Goal: Task Accomplishment & Management: Complete application form

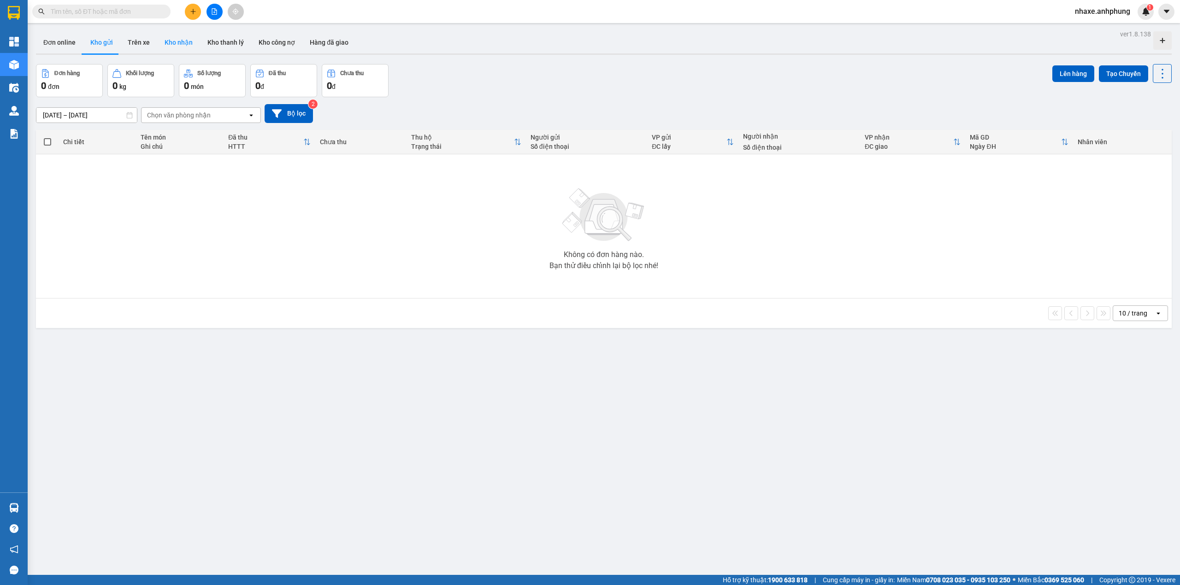
click at [170, 43] on button "Kho nhận" at bounding box center [178, 42] width 43 height 22
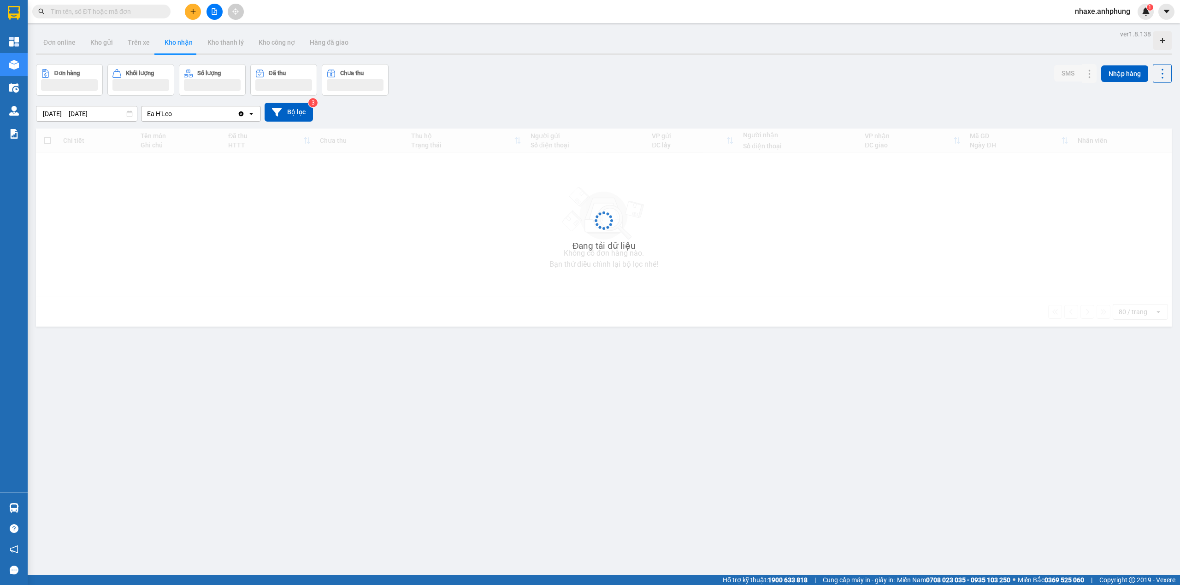
click at [170, 43] on button "Kho nhận" at bounding box center [178, 42] width 43 height 22
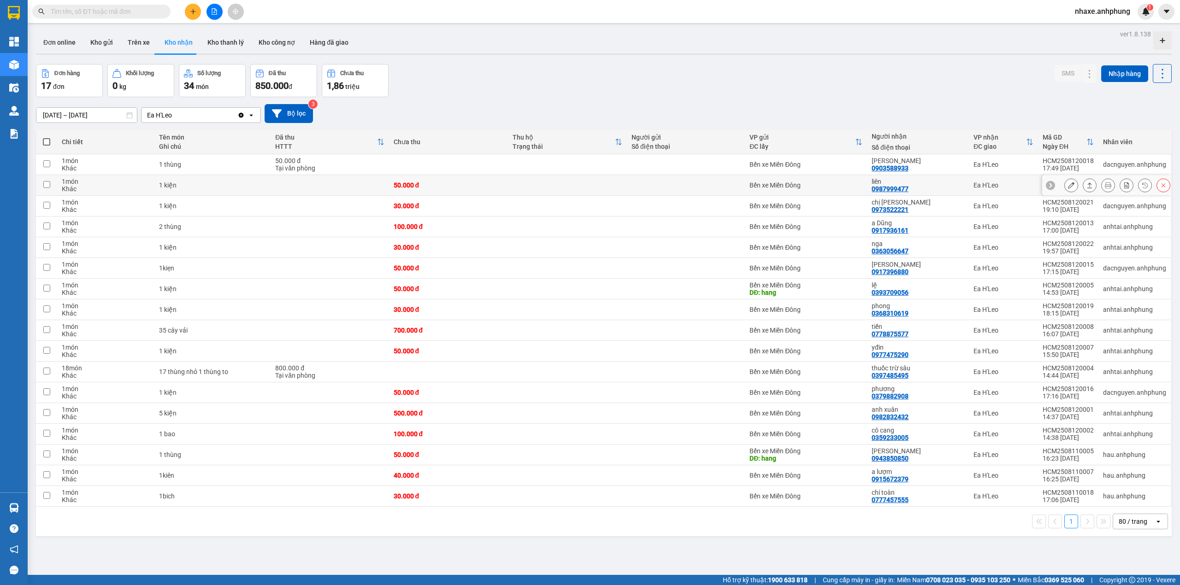
click at [1068, 187] on icon at bounding box center [1071, 185] width 6 height 6
click at [1062, 187] on main "ver 1.8.138 Đơn online Kho gửi Trên xe Kho nhận Kho thanh lý Kho công nợ Hàng đ…" at bounding box center [590, 287] width 1180 height 575
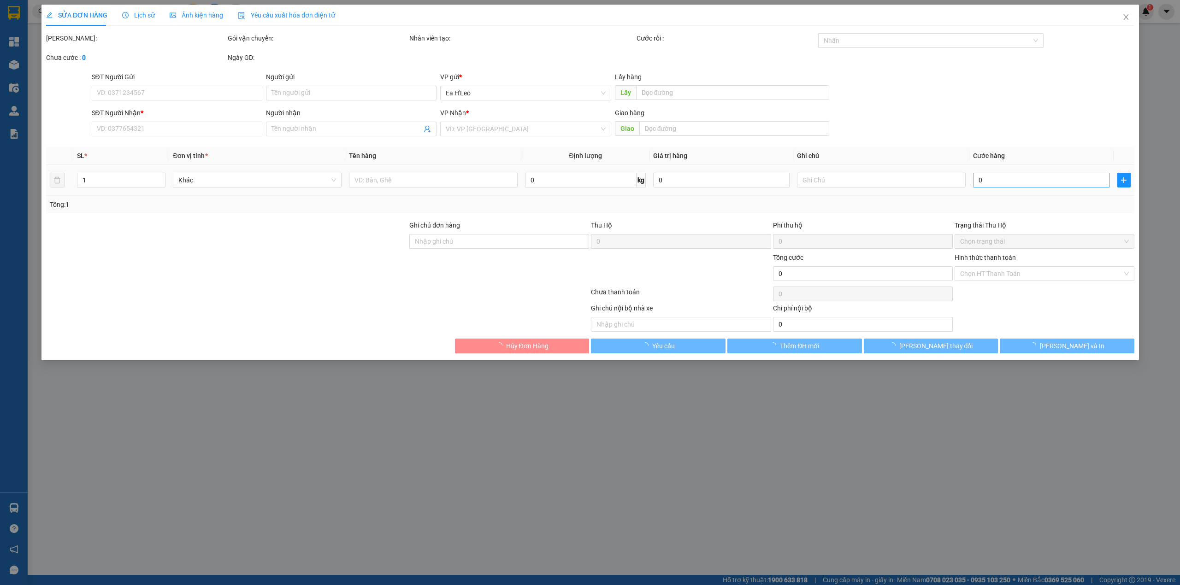
type input "0987999477"
type input "liên"
type input "50.000"
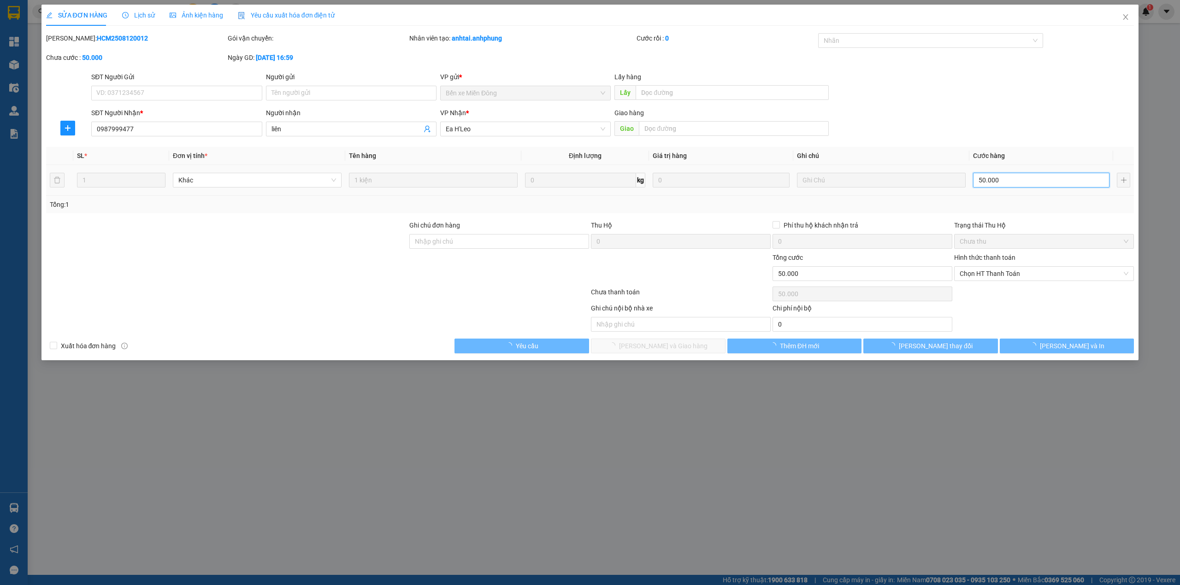
click at [996, 185] on input "50.000" at bounding box center [1041, 180] width 136 height 15
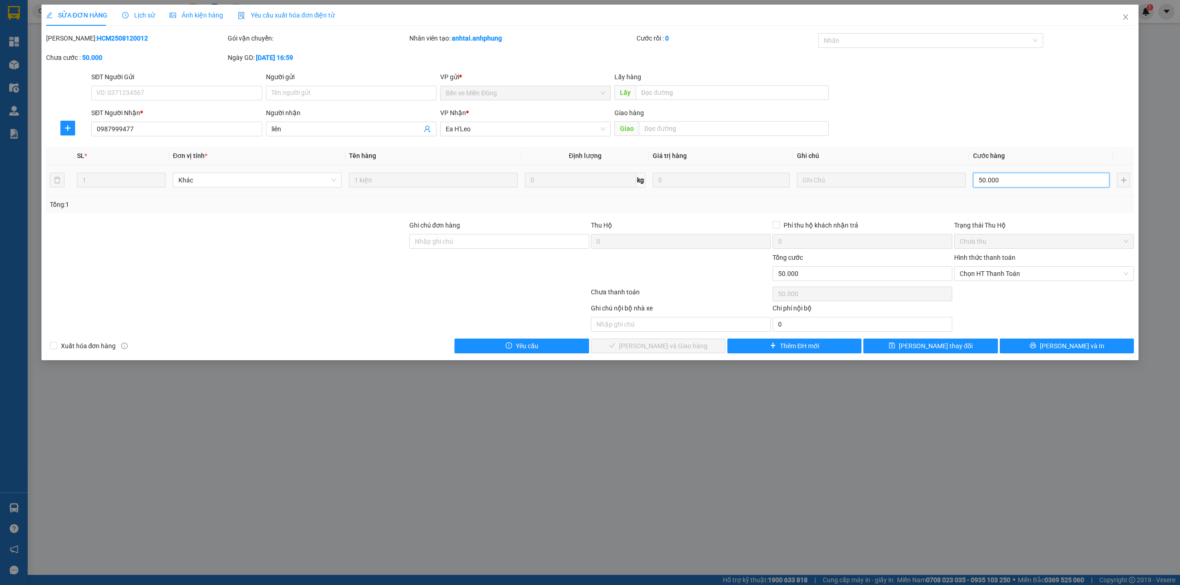
type input "4"
type input "40"
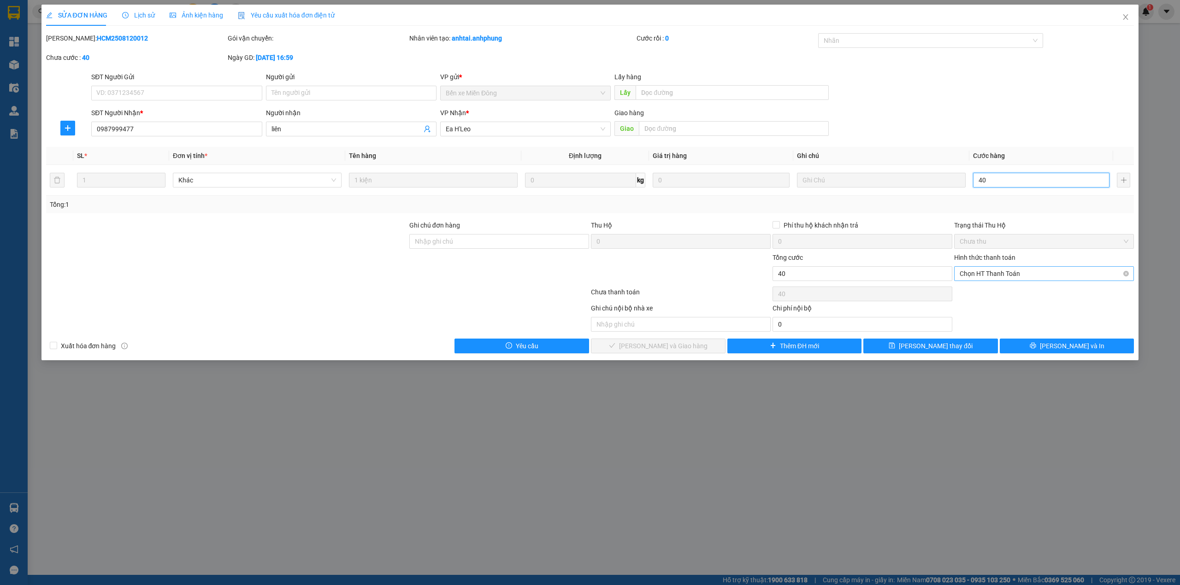
click at [985, 273] on span "Chọn HT Thanh Toán" at bounding box center [1043, 274] width 169 height 14
type input "40"
type input "40.000"
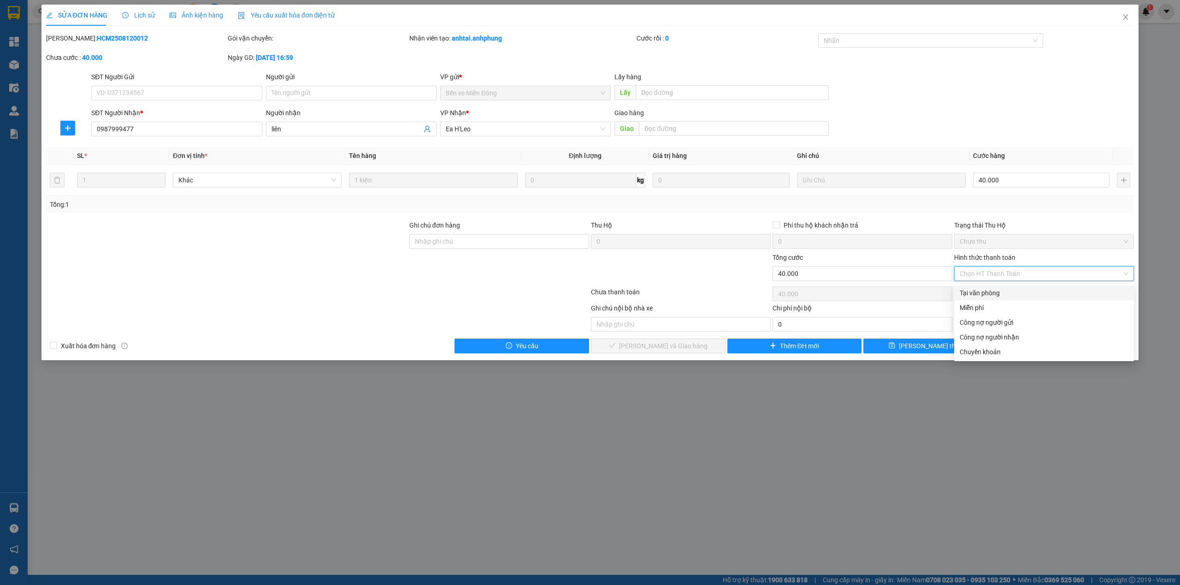
click at [991, 288] on div "Tại văn phòng" at bounding box center [1043, 293] width 169 height 10
type input "0"
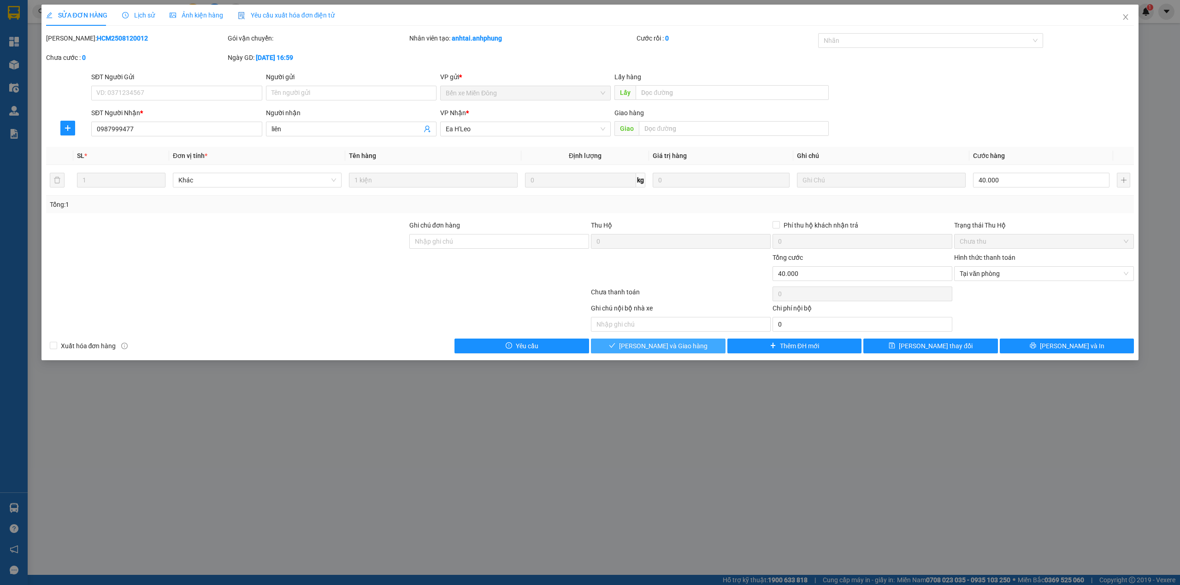
click at [693, 351] on button "[PERSON_NAME] và Giao hàng" at bounding box center [658, 346] width 135 height 15
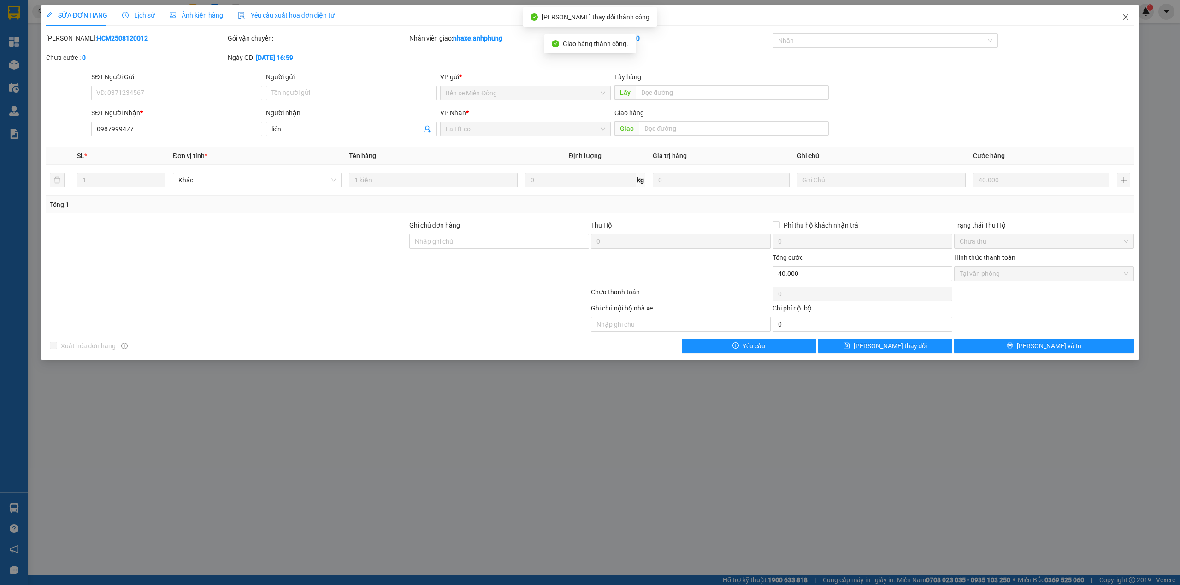
click at [1128, 15] on icon "close" at bounding box center [1124, 16] width 7 height 7
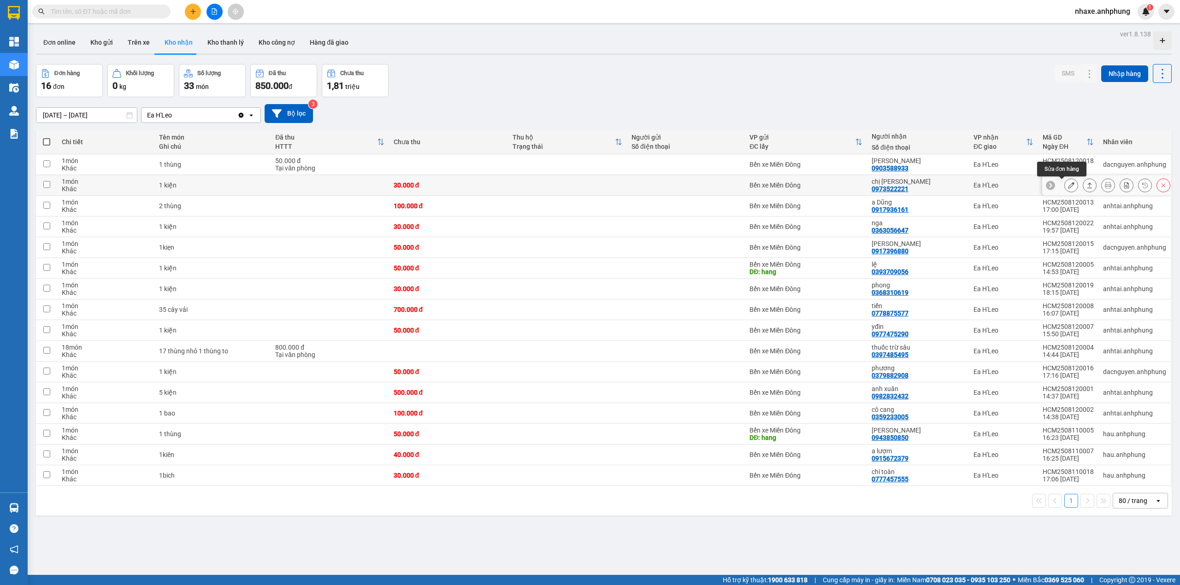
click at [1068, 185] on icon at bounding box center [1071, 185] width 6 height 6
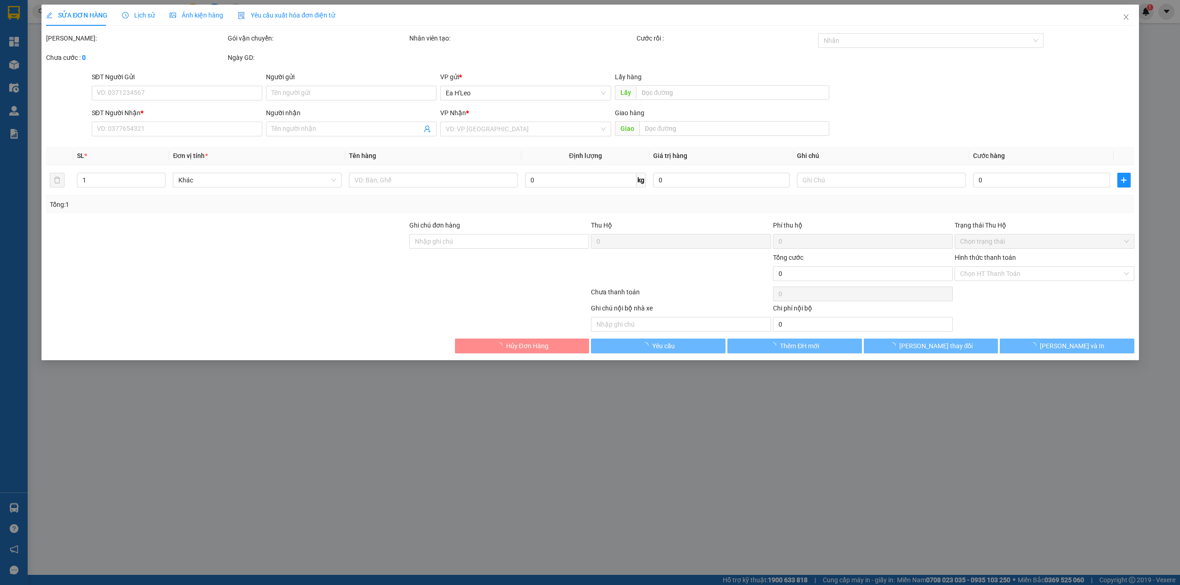
type input "0973522221"
type input "chị nam phương"
type input "30.000"
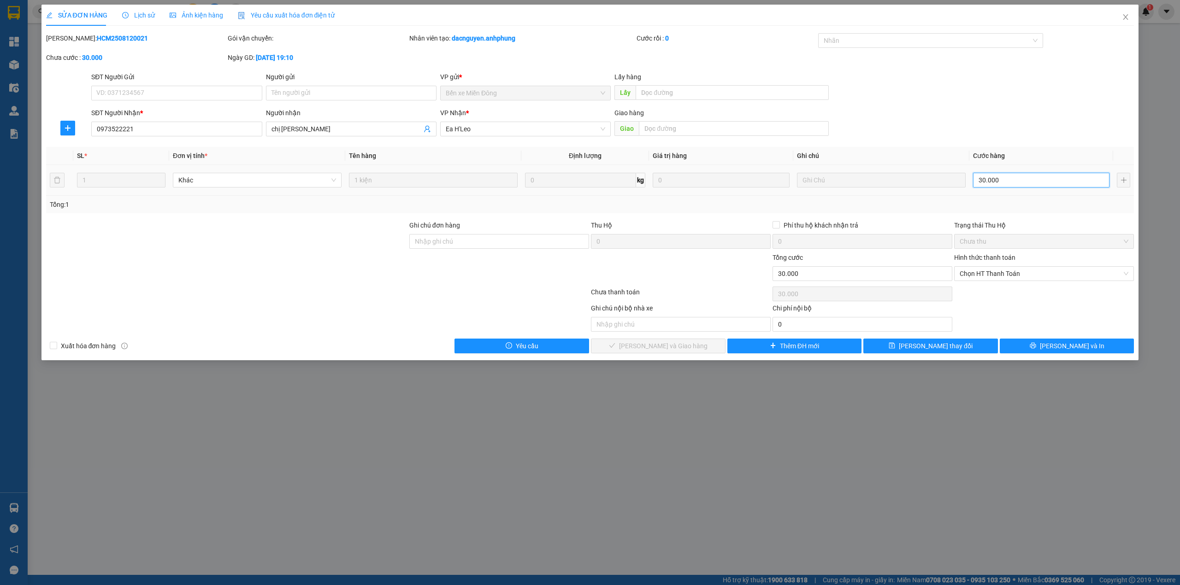
click at [1017, 179] on input "30.000" at bounding box center [1041, 180] width 136 height 15
type input "5"
type input "50"
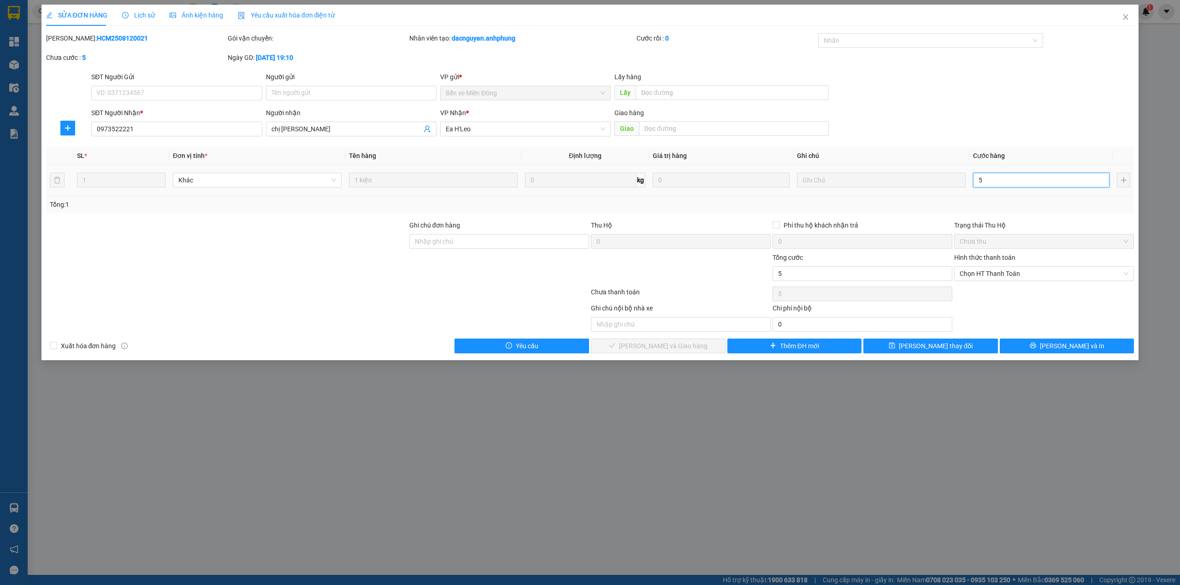
type input "50"
click at [1007, 269] on span "Chọn HT Thanh Toán" at bounding box center [1043, 274] width 169 height 14
type input "50"
type input "50.000"
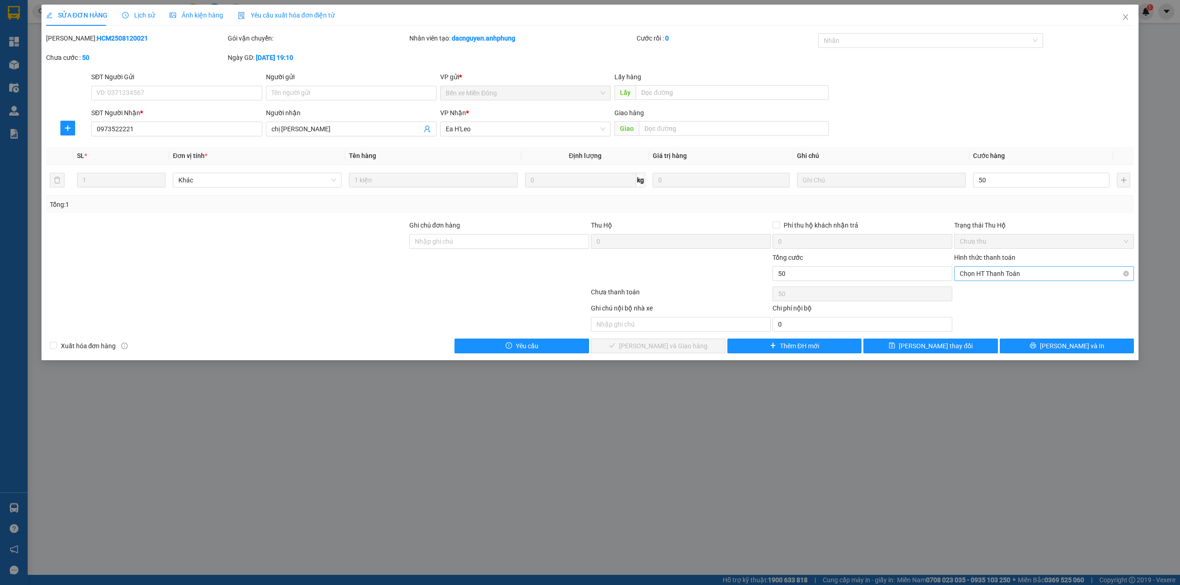
type input "50.000"
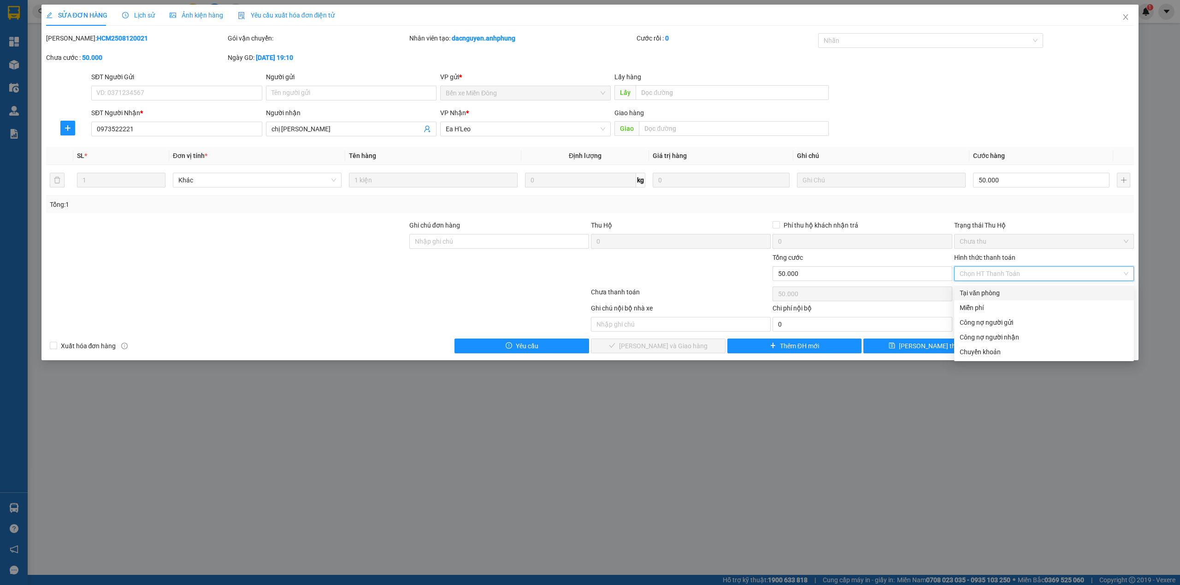
click at [988, 287] on div "Tại văn phòng" at bounding box center [1044, 293] width 180 height 15
type input "0"
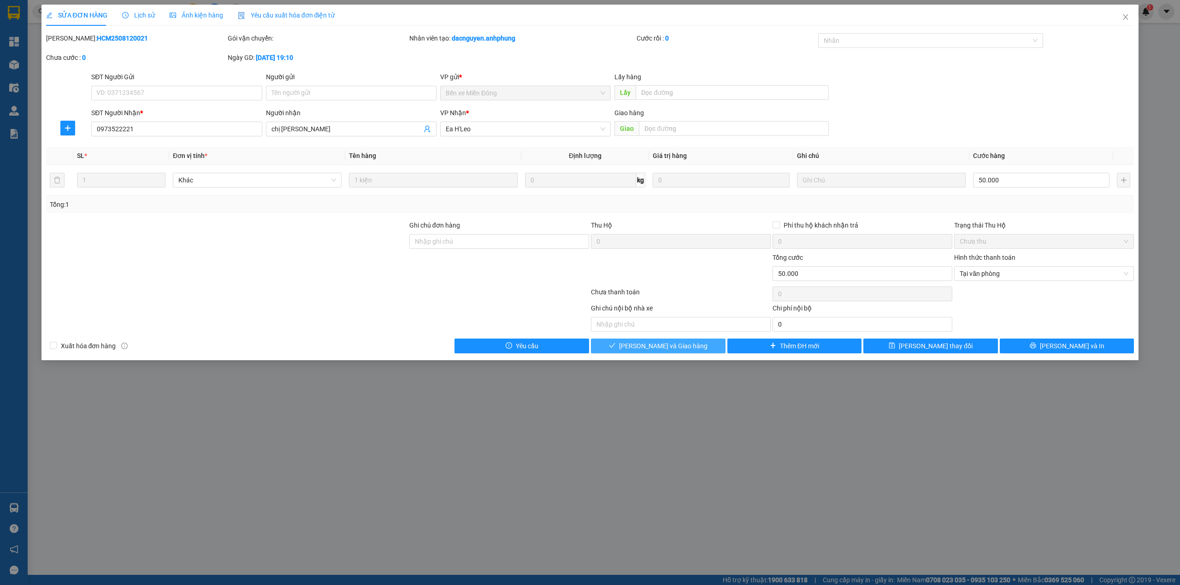
click at [674, 349] on span "[PERSON_NAME] và Giao hàng" at bounding box center [663, 346] width 88 height 10
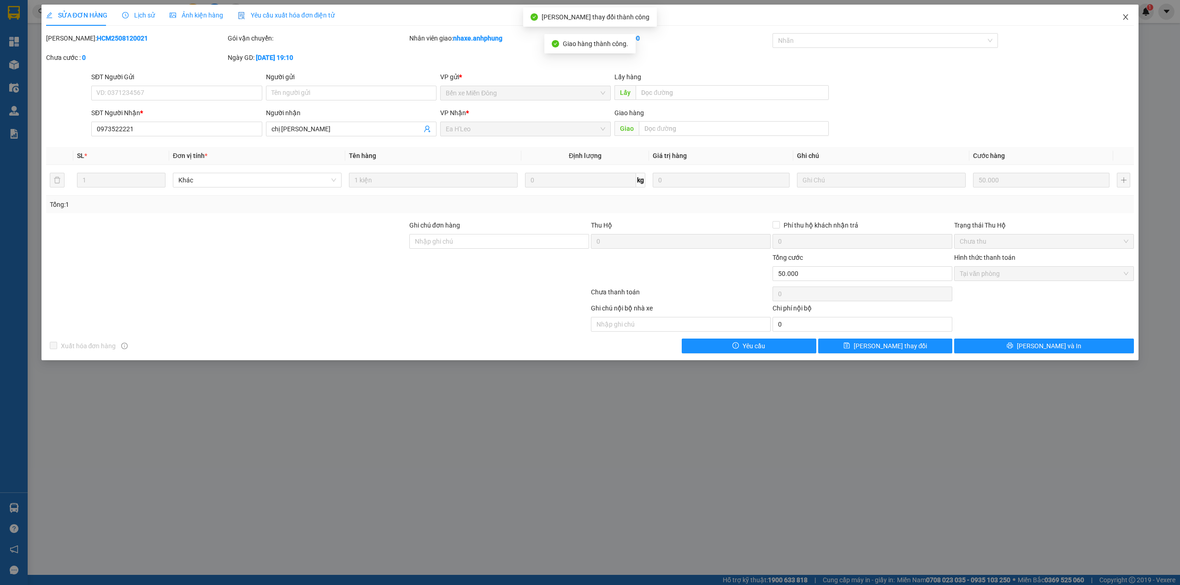
click at [1128, 19] on icon "close" at bounding box center [1124, 16] width 7 height 7
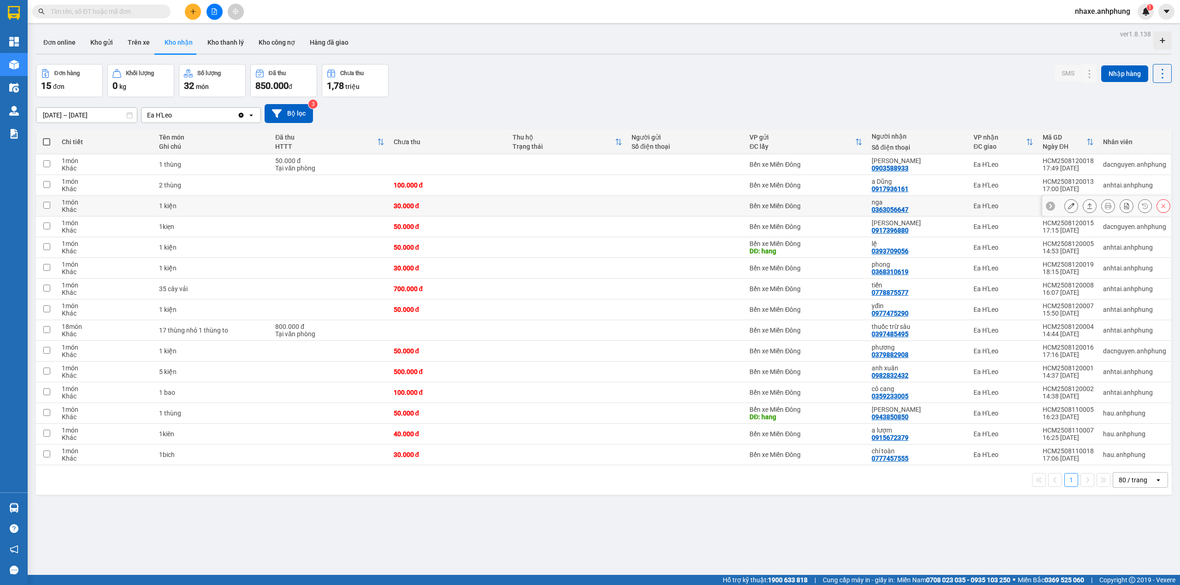
click at [1068, 207] on icon at bounding box center [1071, 206] width 6 height 6
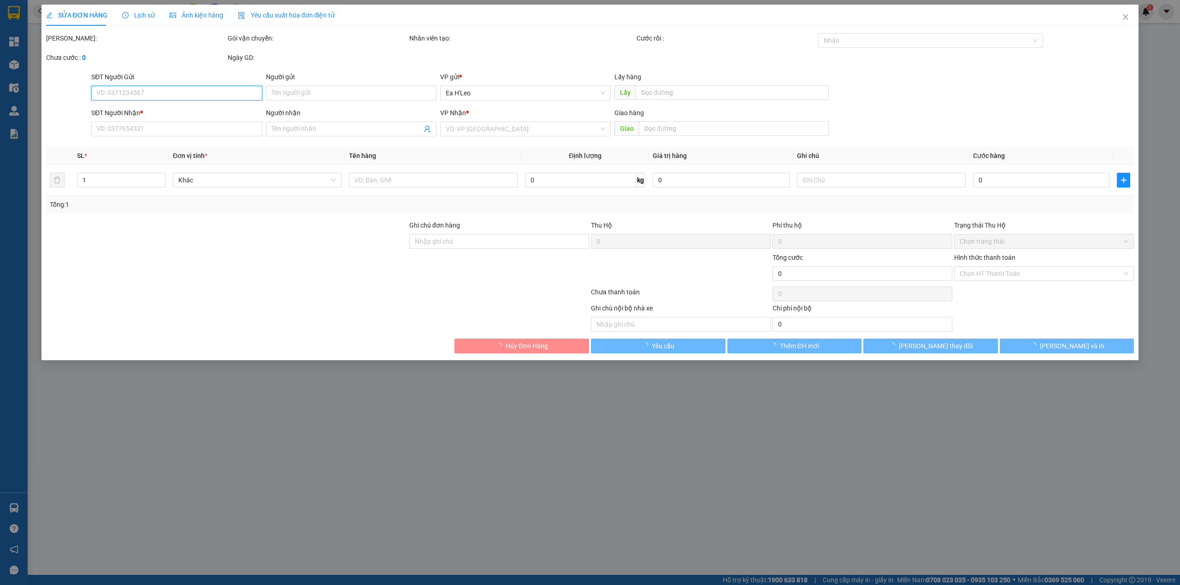
type input "0363056647"
type input "nga"
type input "30.000"
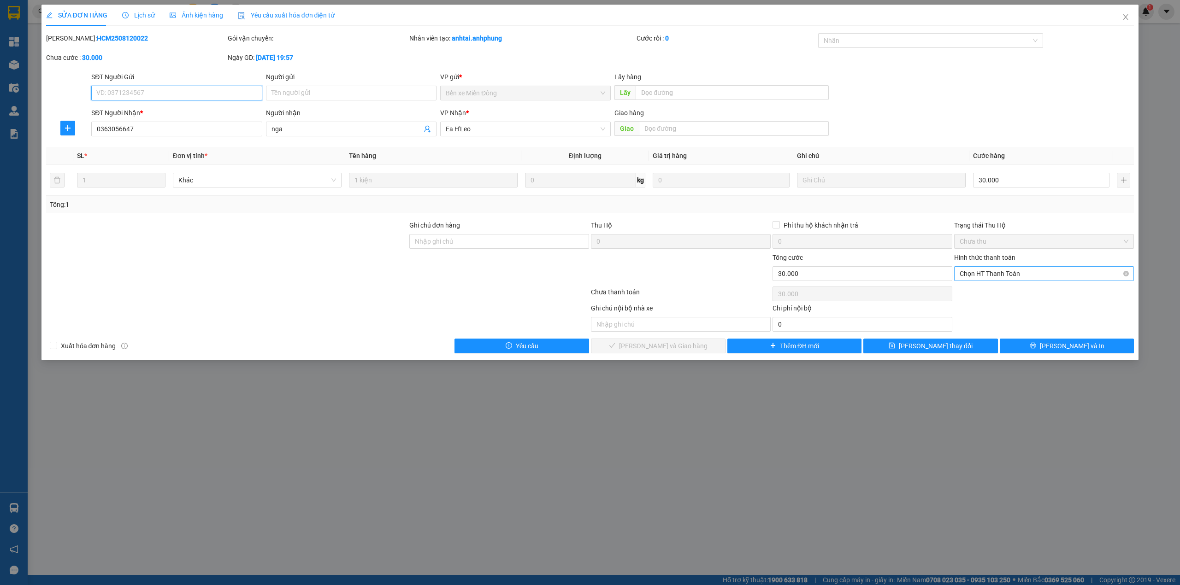
click at [999, 275] on span "Chọn HT Thanh Toán" at bounding box center [1043, 274] width 169 height 14
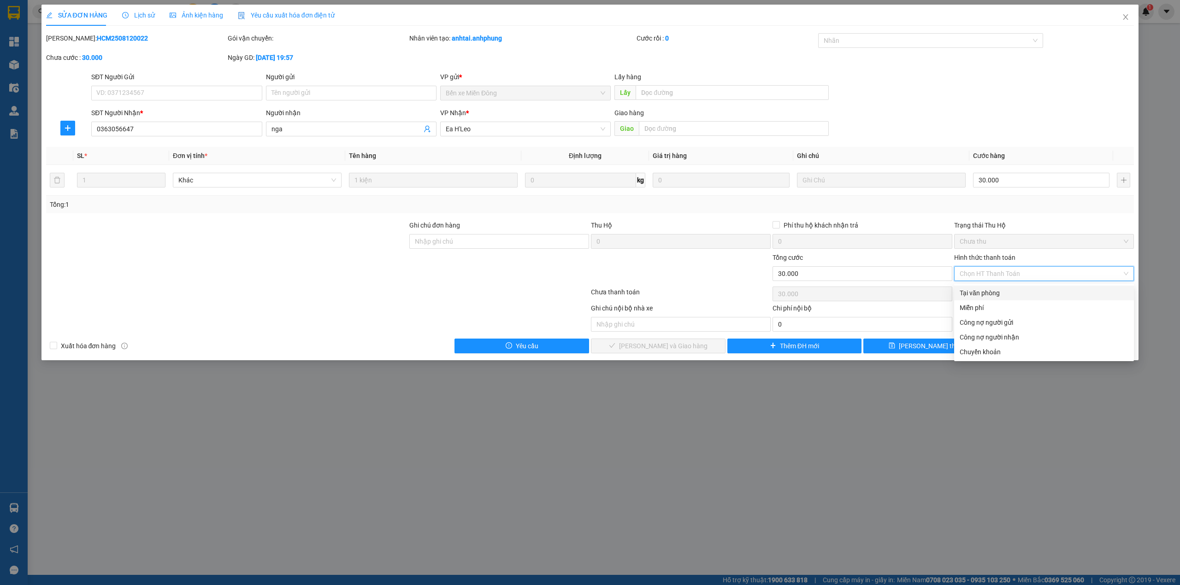
click at [988, 295] on div "Tại văn phòng" at bounding box center [1043, 293] width 169 height 10
type input "0"
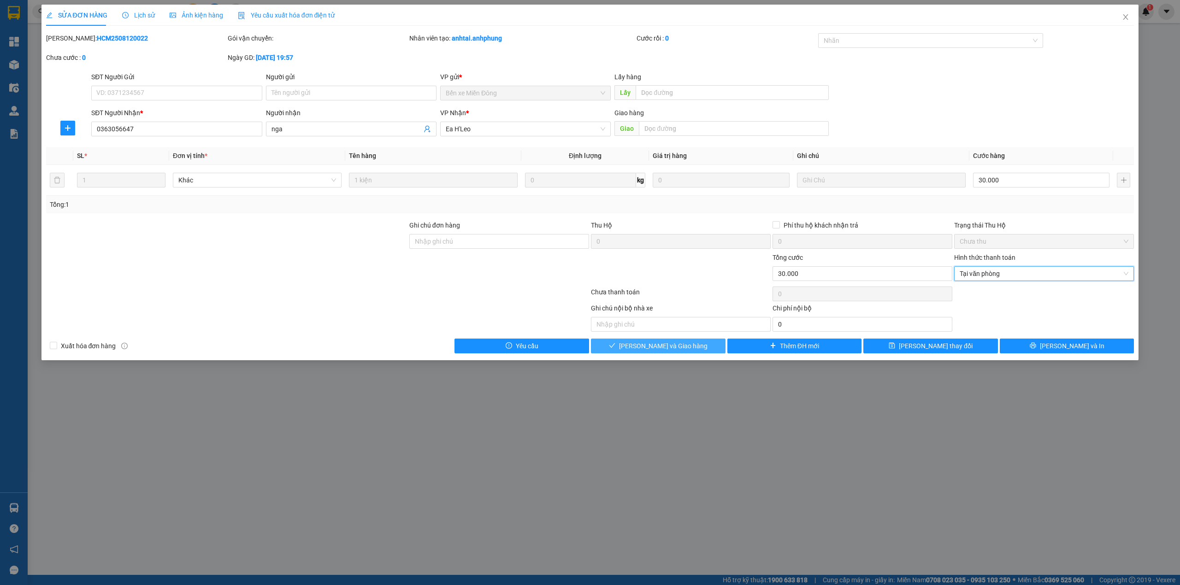
click at [699, 347] on button "[PERSON_NAME] và Giao hàng" at bounding box center [658, 346] width 135 height 15
drag, startPoint x: 699, startPoint y: 347, endPoint x: 775, endPoint y: 276, distance: 103.7
click at [700, 345] on button "[PERSON_NAME] và Giao hàng" at bounding box center [658, 346] width 135 height 15
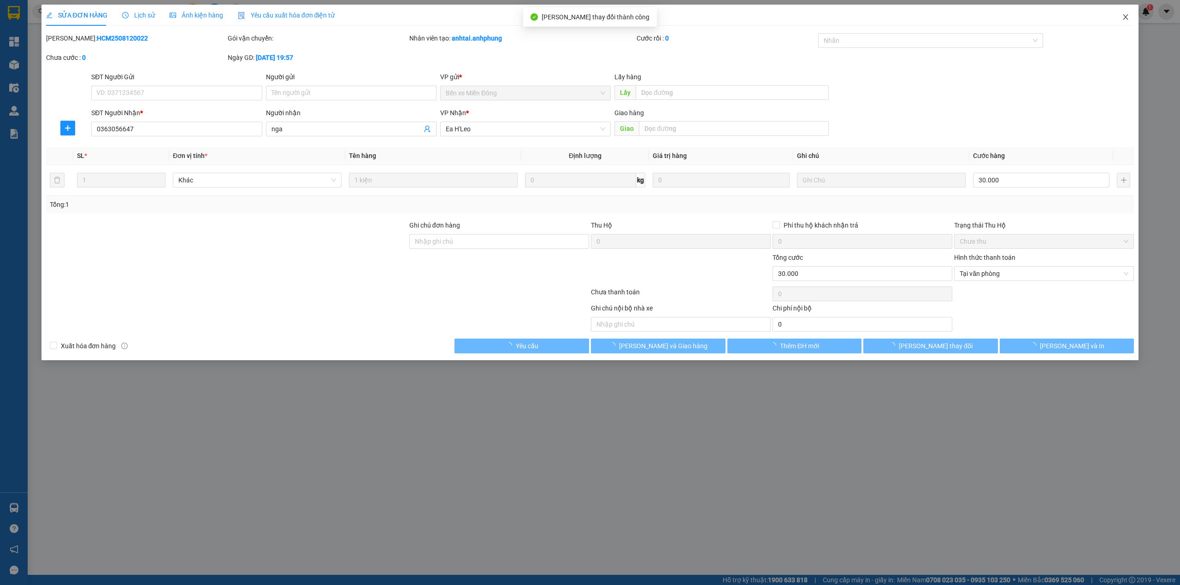
click at [1128, 18] on icon "close" at bounding box center [1124, 16] width 7 height 7
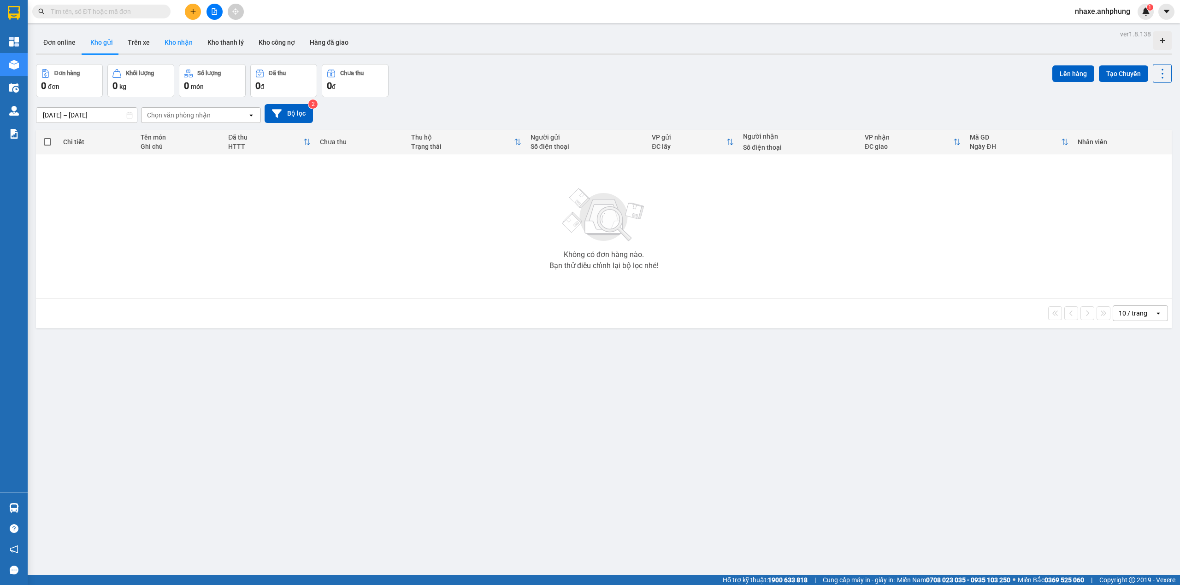
click at [183, 41] on button "Kho nhận" at bounding box center [178, 42] width 43 height 22
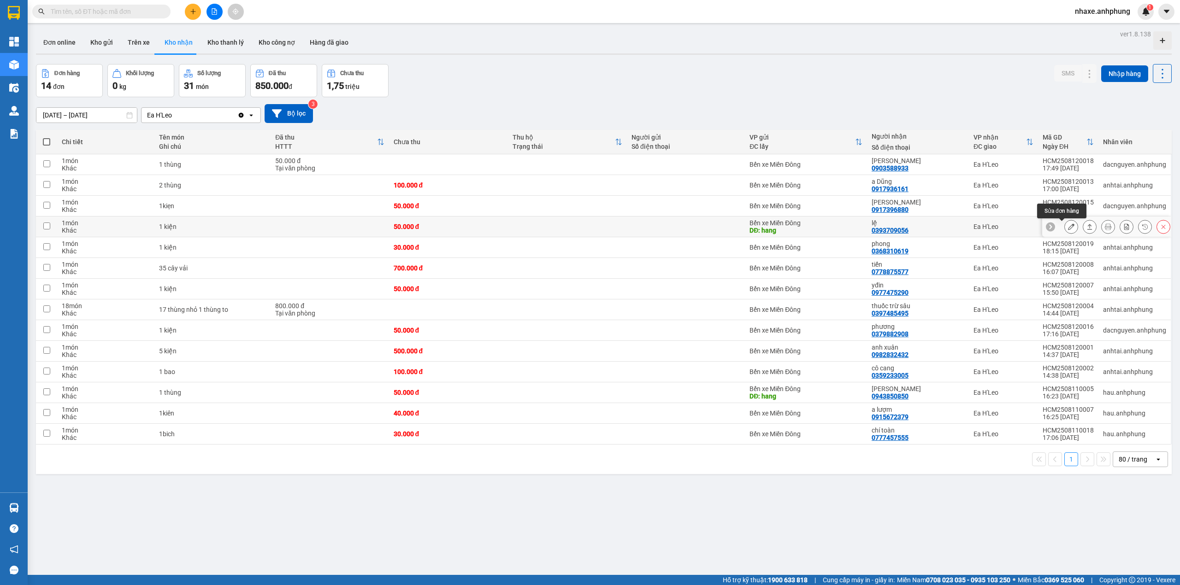
click at [1064, 227] on button at bounding box center [1070, 227] width 13 height 16
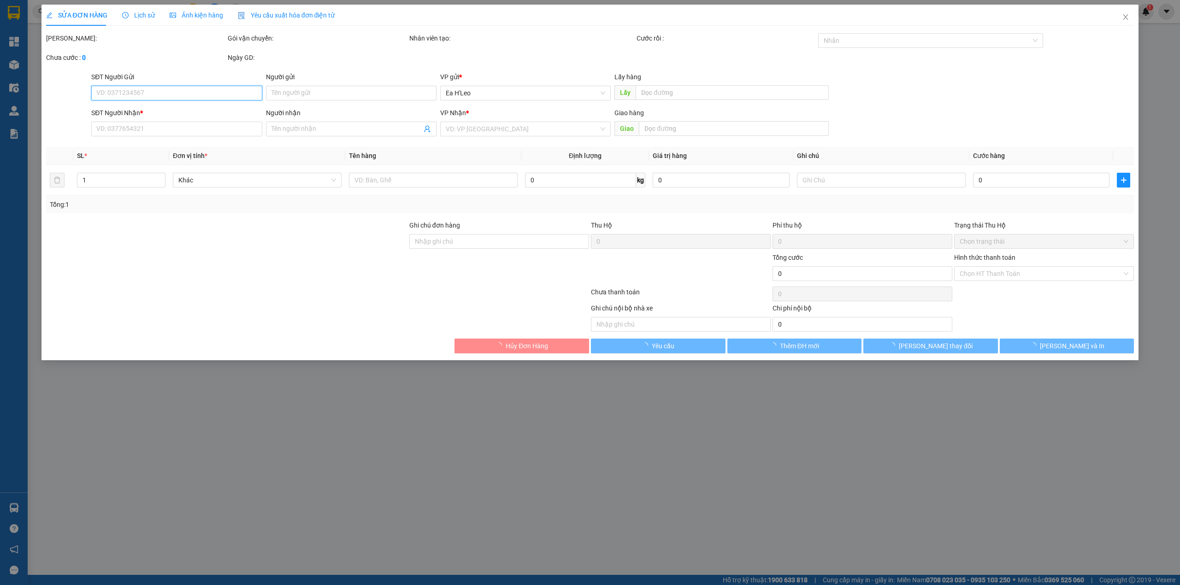
type input "hang"
type input "0393709056"
type input "lệ"
type input "50.000"
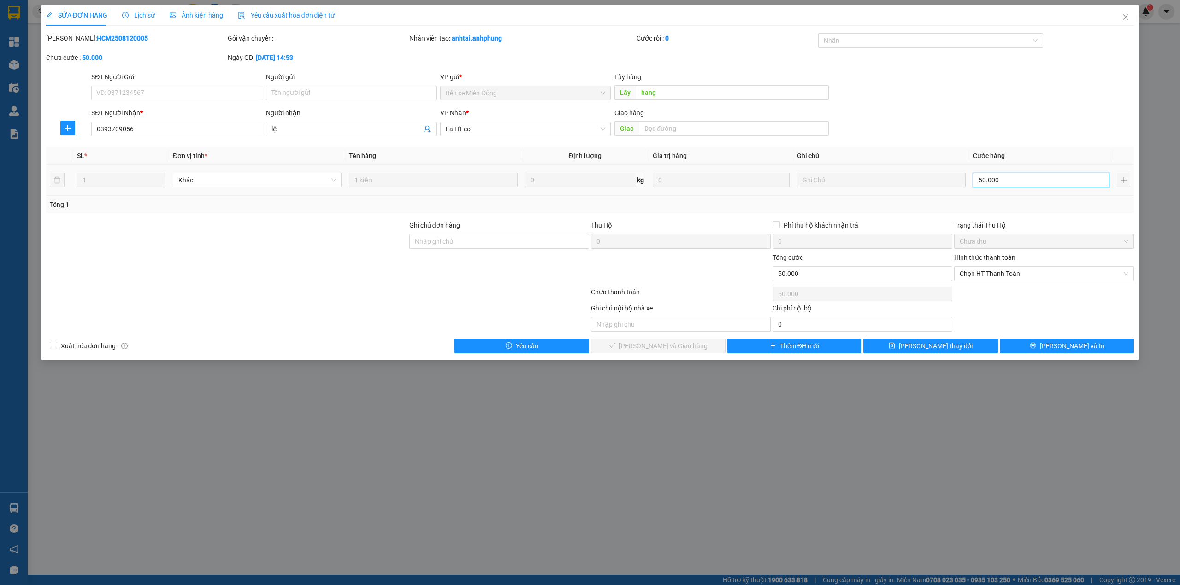
click at [1019, 188] on input "50.000" at bounding box center [1041, 180] width 136 height 15
type input "4"
type input "40"
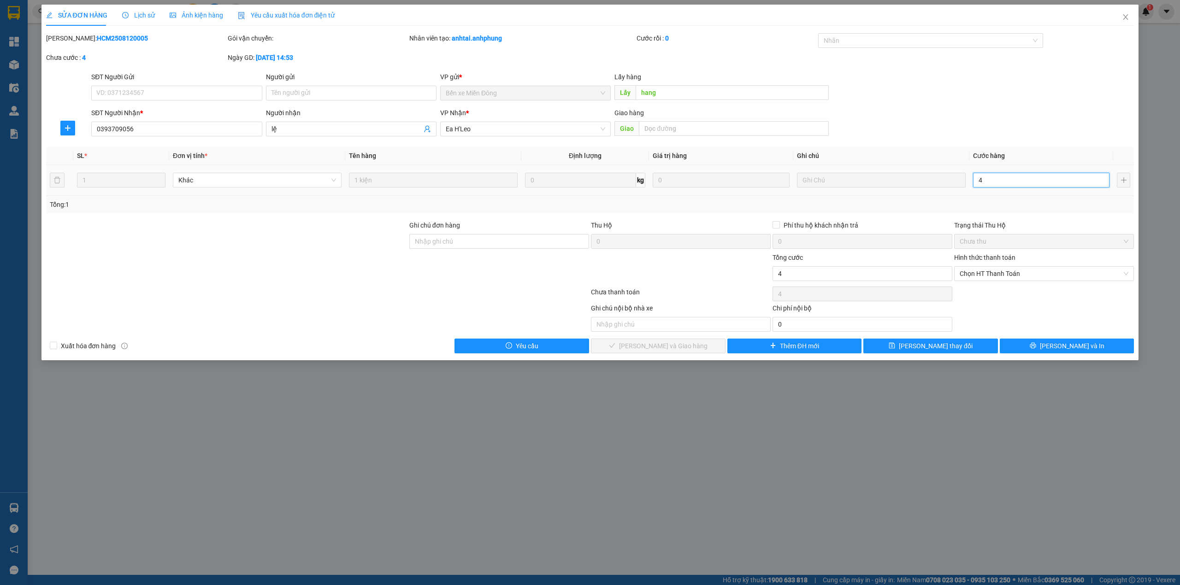
type input "40"
click at [1013, 273] on span "Chọn HT Thanh Toán" at bounding box center [1043, 274] width 169 height 14
type input "40"
type input "40.000"
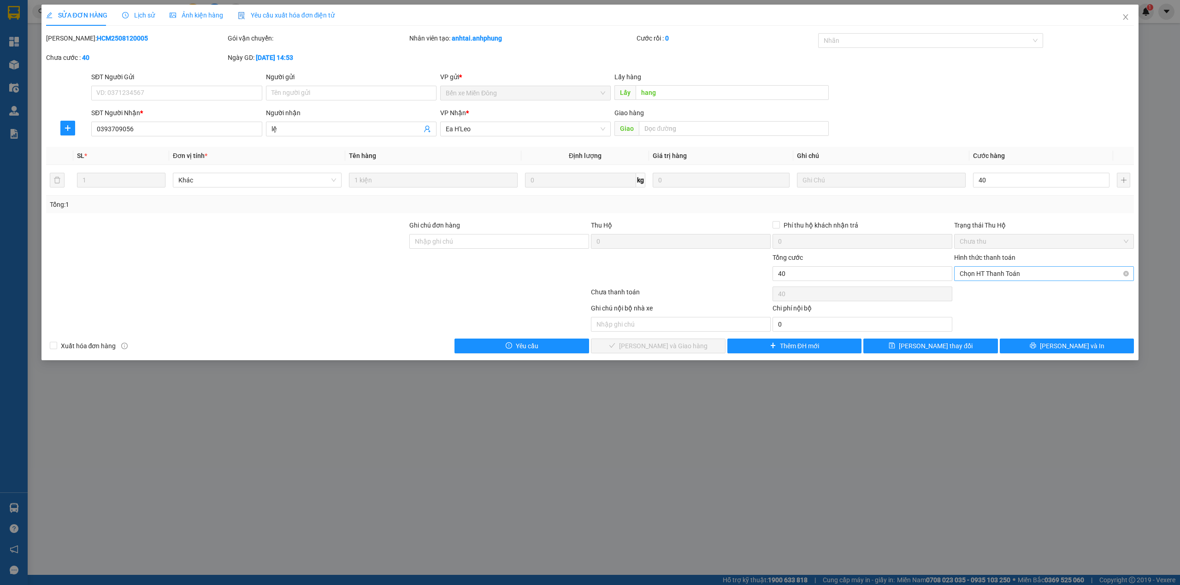
type input "40.000"
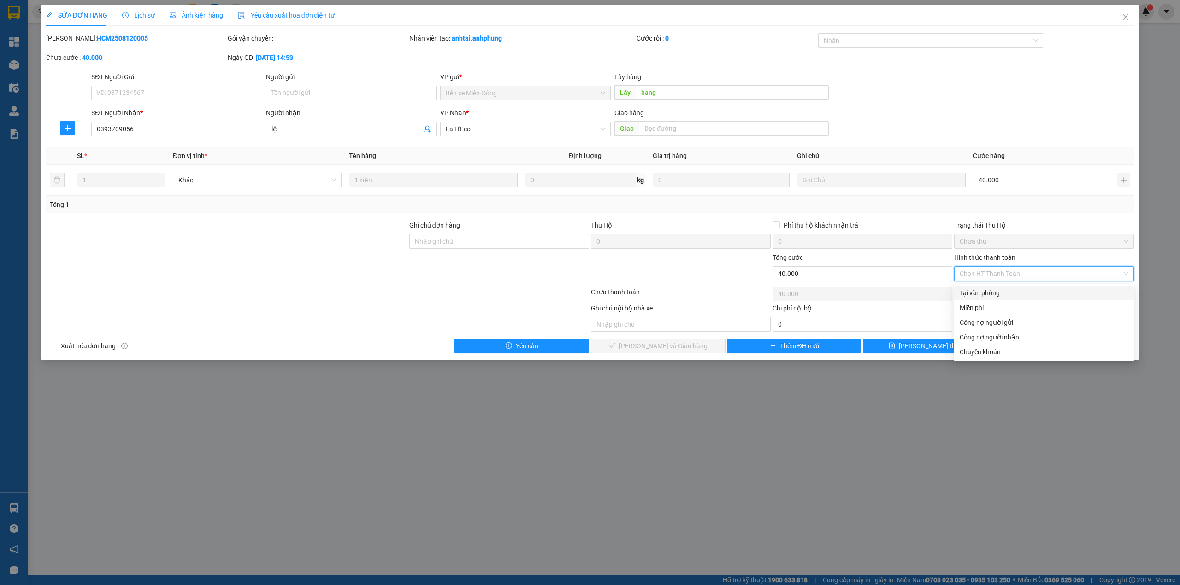
click at [1004, 292] on div "Tại văn phòng" at bounding box center [1043, 293] width 169 height 10
type input "0"
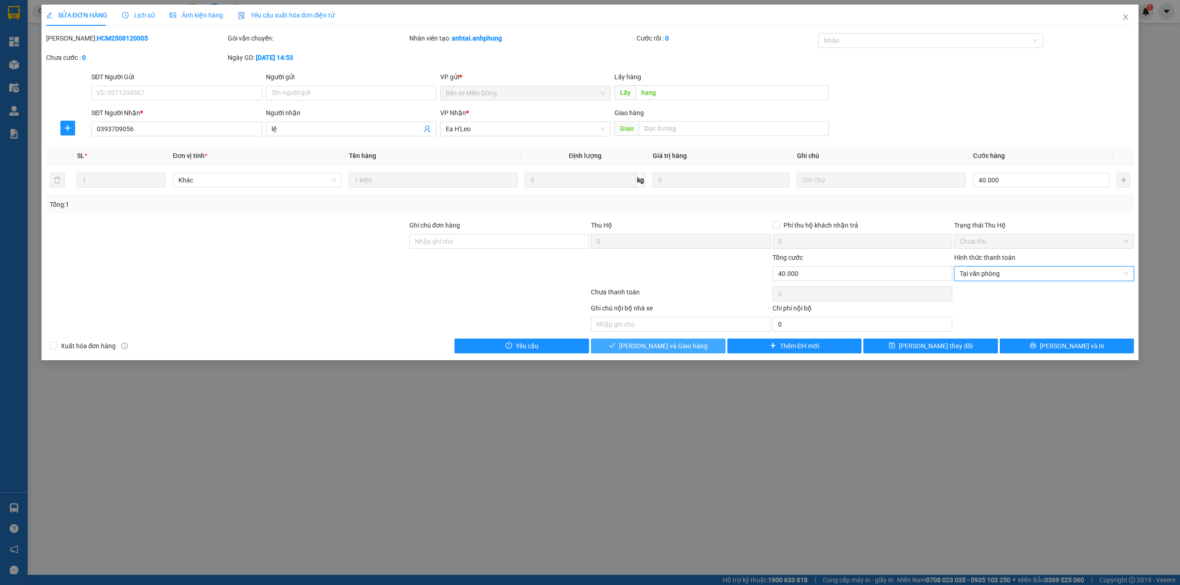
click at [651, 347] on span "[PERSON_NAME] và Giao hàng" at bounding box center [663, 346] width 88 height 10
drag, startPoint x: 651, startPoint y: 347, endPoint x: 718, endPoint y: 329, distance: 69.9
click at [654, 347] on span "[PERSON_NAME] và Giao hàng" at bounding box center [663, 346] width 88 height 10
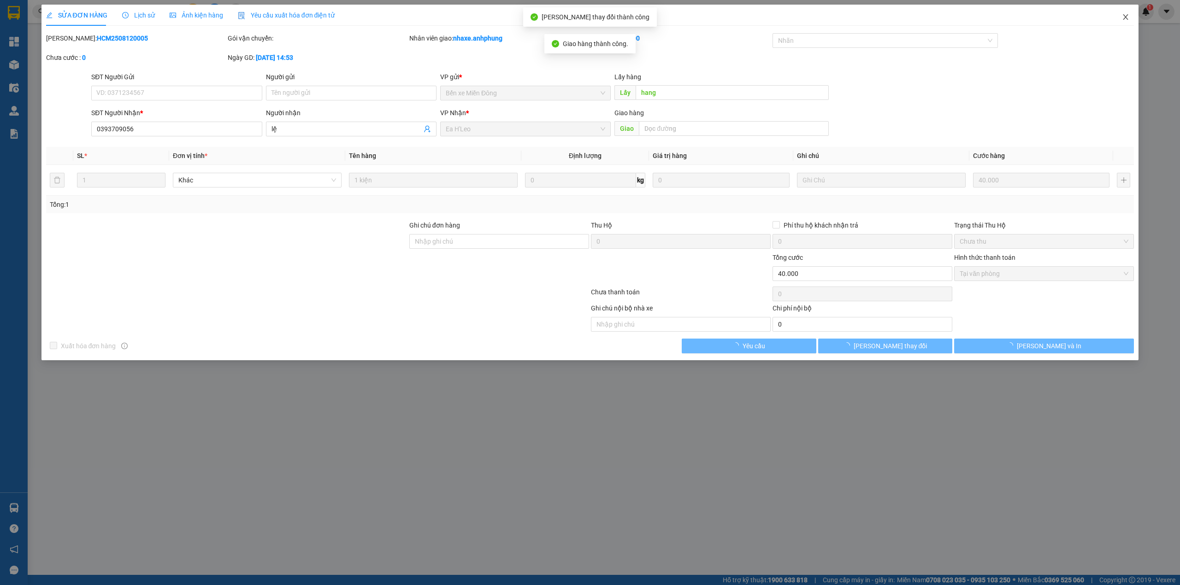
click at [1127, 15] on icon "close" at bounding box center [1125, 17] width 5 height 6
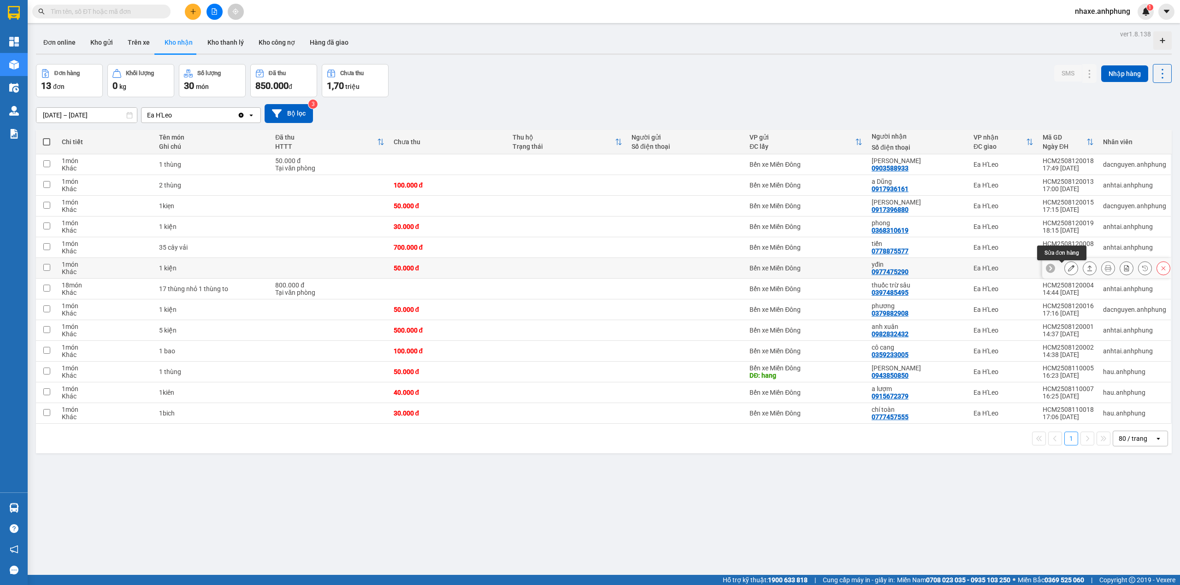
click at [1068, 267] on icon at bounding box center [1071, 268] width 6 height 6
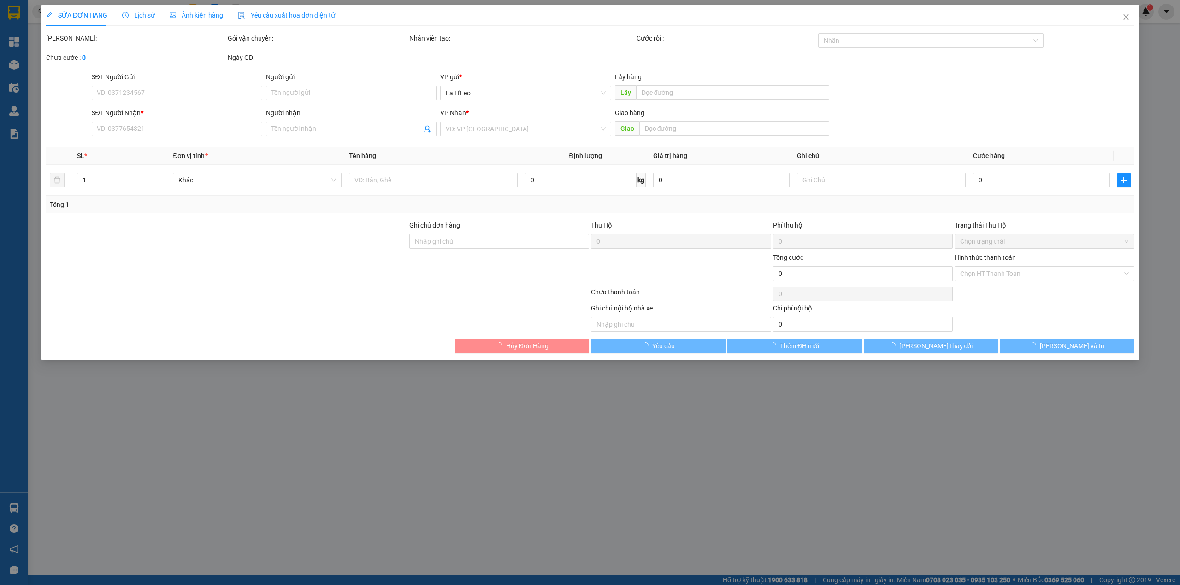
type input "0977475290"
type input "yđin"
type input "50.000"
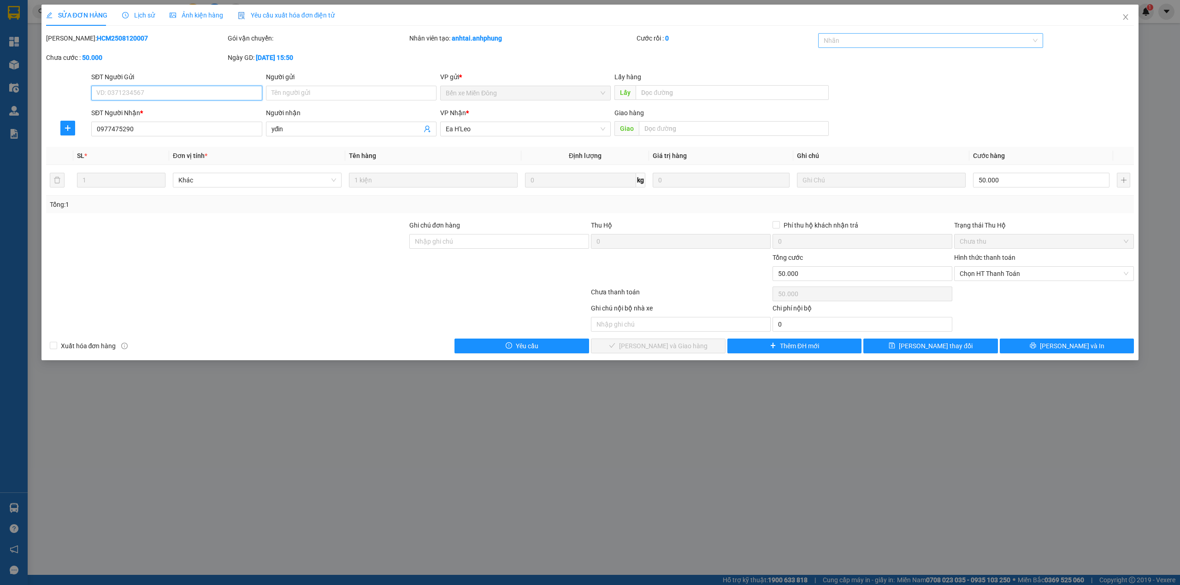
click at [912, 42] on div at bounding box center [925, 40] width 211 height 11
click at [856, 56] on div "CHUYỂN KHOẢN" at bounding box center [930, 59] width 214 height 10
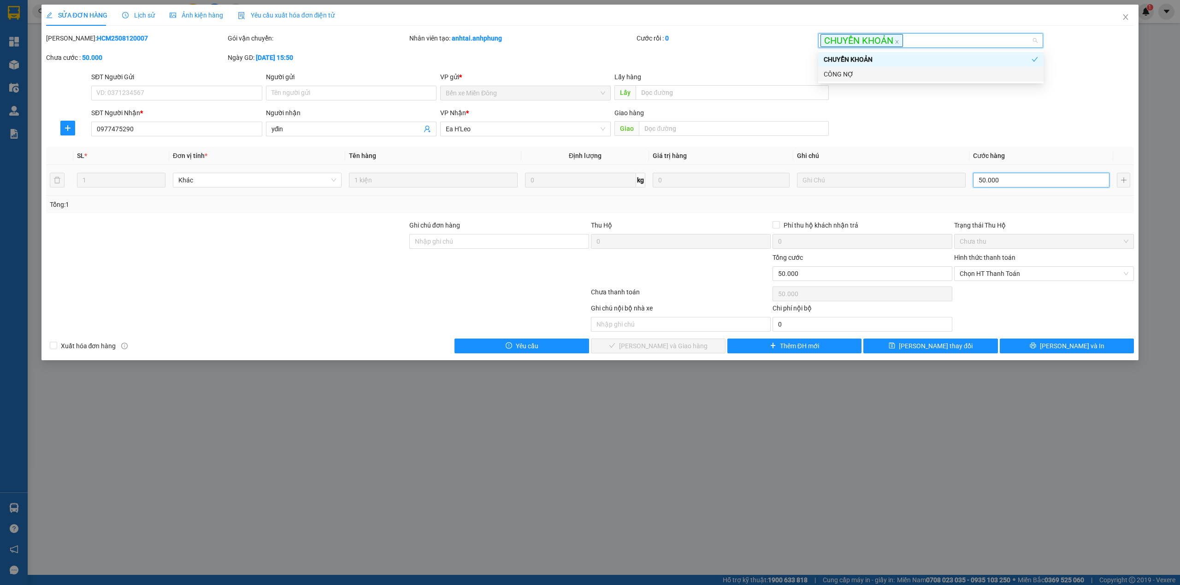
click at [998, 178] on input "50.000" at bounding box center [1041, 180] width 136 height 15
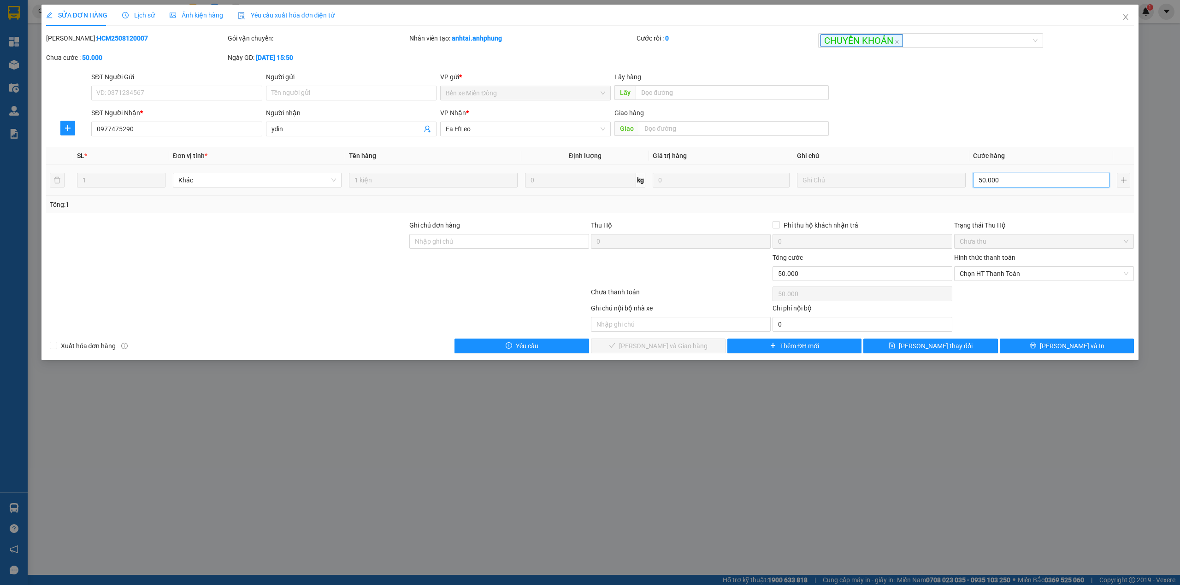
type input "3"
type input "30"
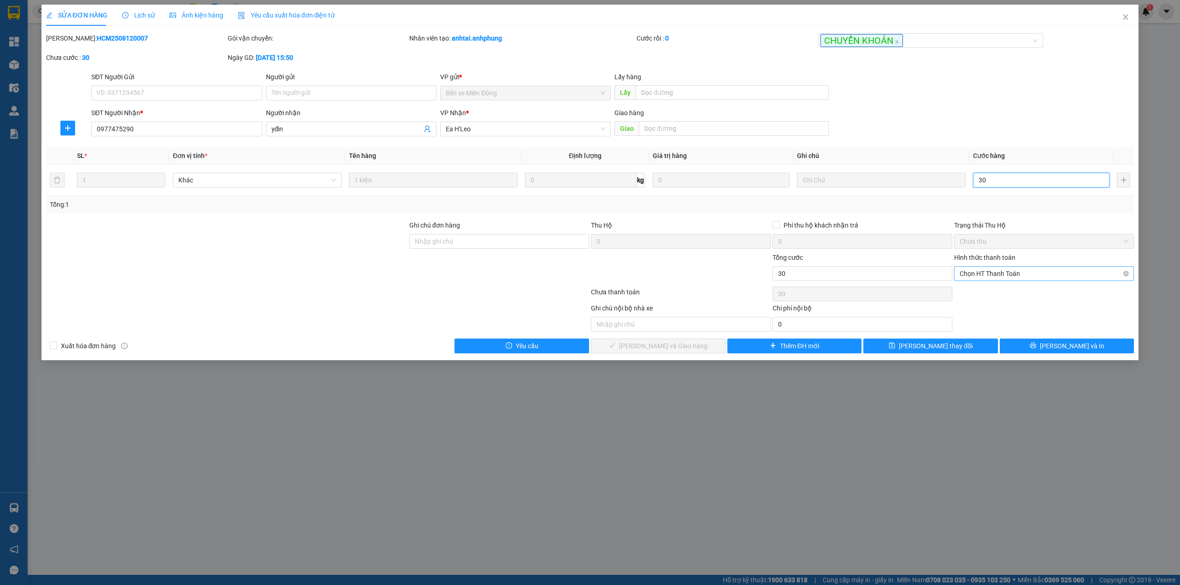
click at [1003, 273] on span "Chọn HT Thanh Toán" at bounding box center [1043, 274] width 169 height 14
type input "30"
type input "30.000"
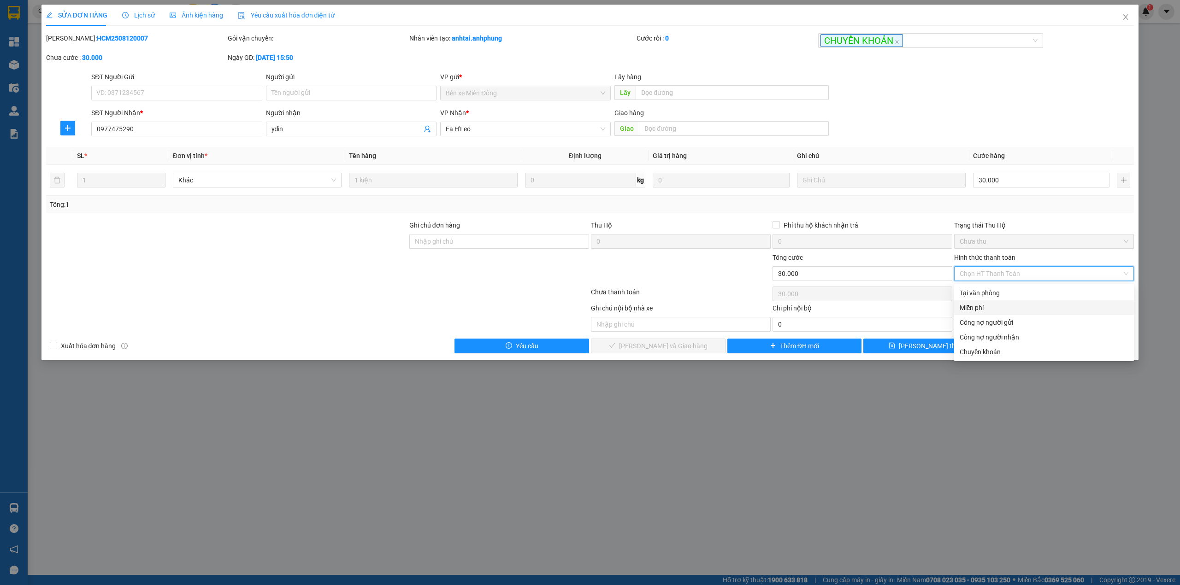
click at [973, 305] on div "Miễn phí" at bounding box center [1043, 308] width 169 height 10
type input "0"
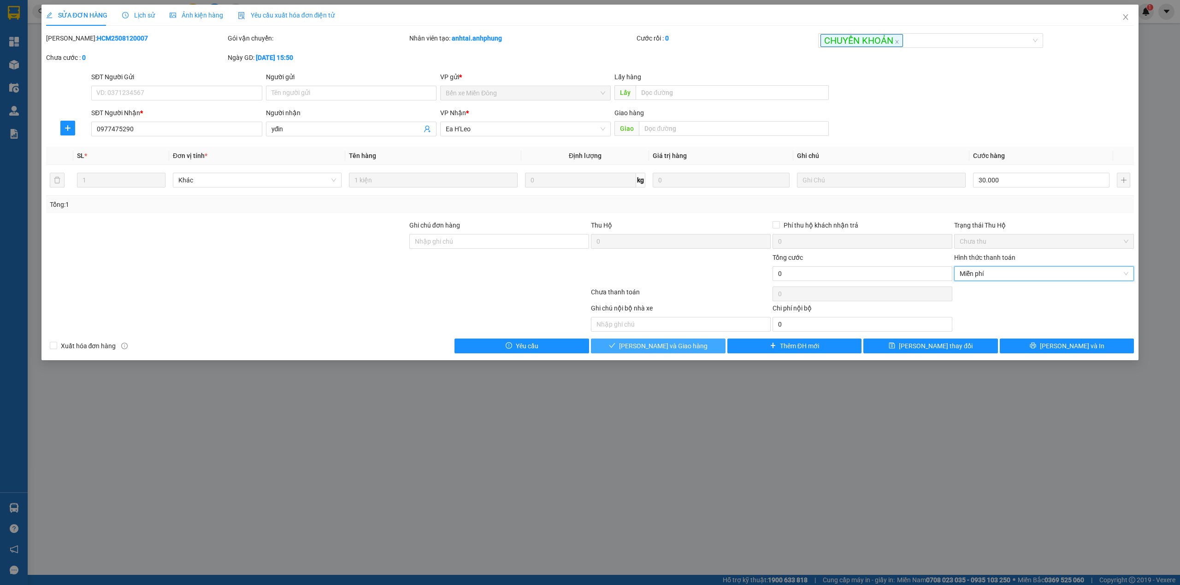
click at [684, 349] on span "[PERSON_NAME] và Giao hàng" at bounding box center [663, 346] width 88 height 10
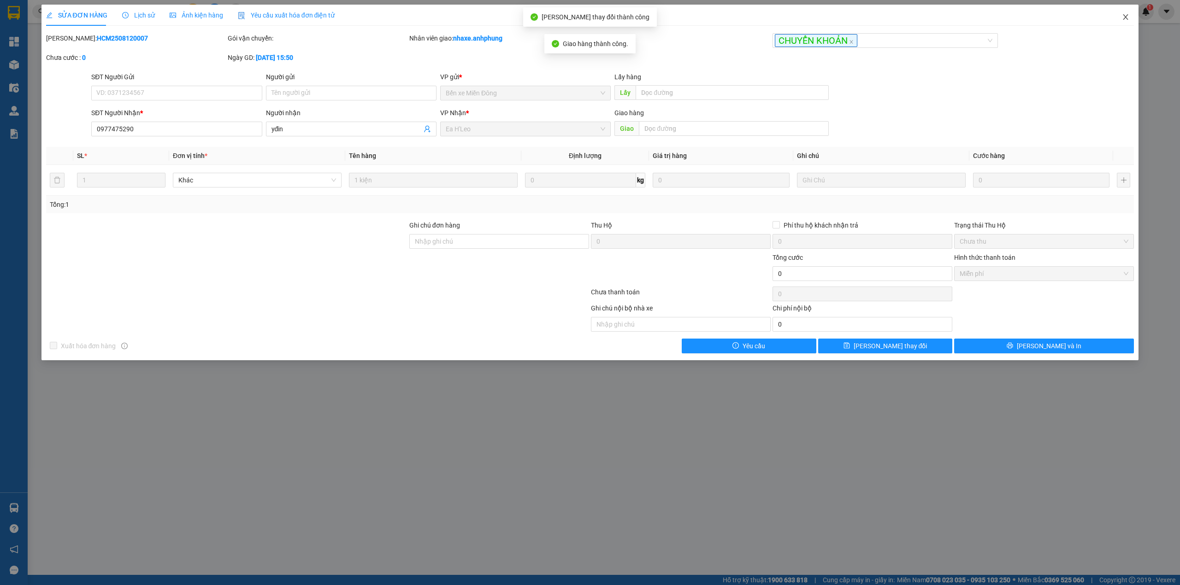
click at [1127, 15] on icon "close" at bounding box center [1124, 16] width 7 height 7
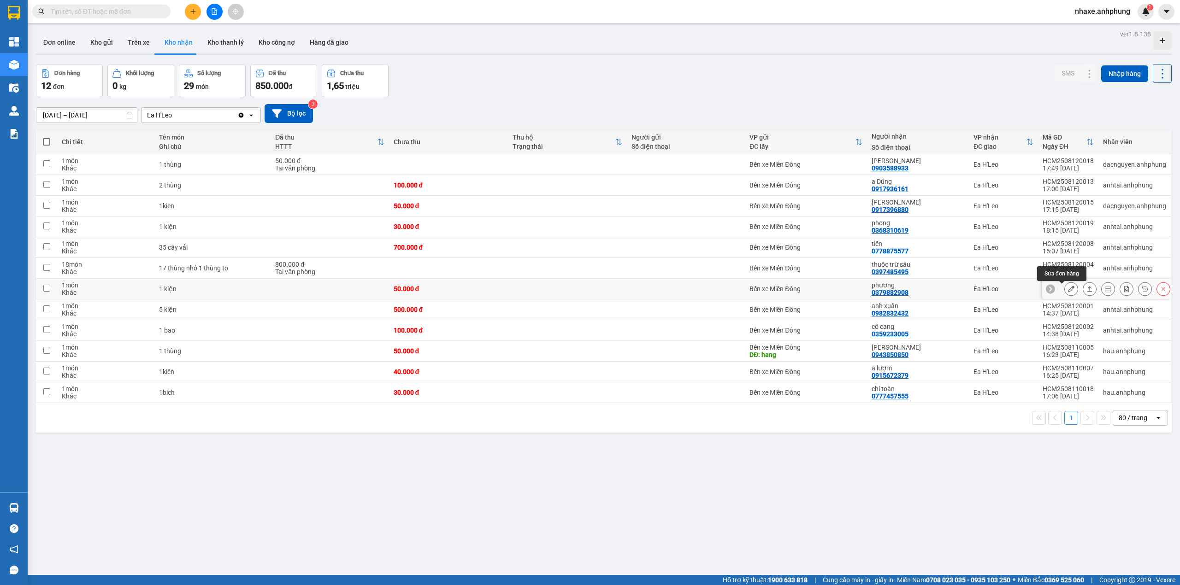
click at [1068, 291] on icon at bounding box center [1071, 289] width 6 height 6
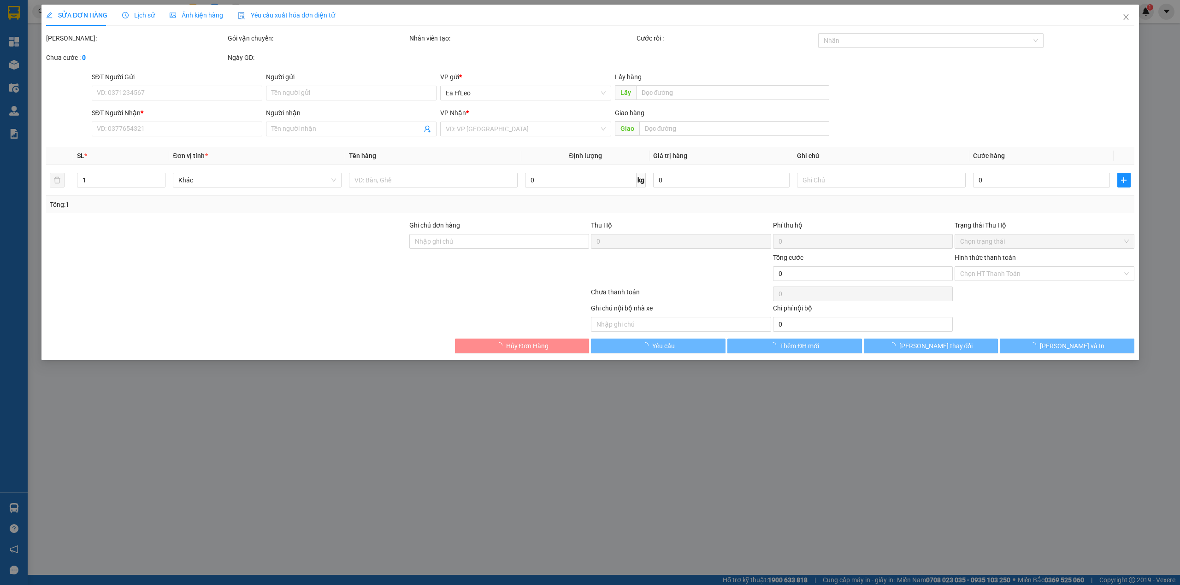
type input "0379882908"
type input "phương"
type input "50.000"
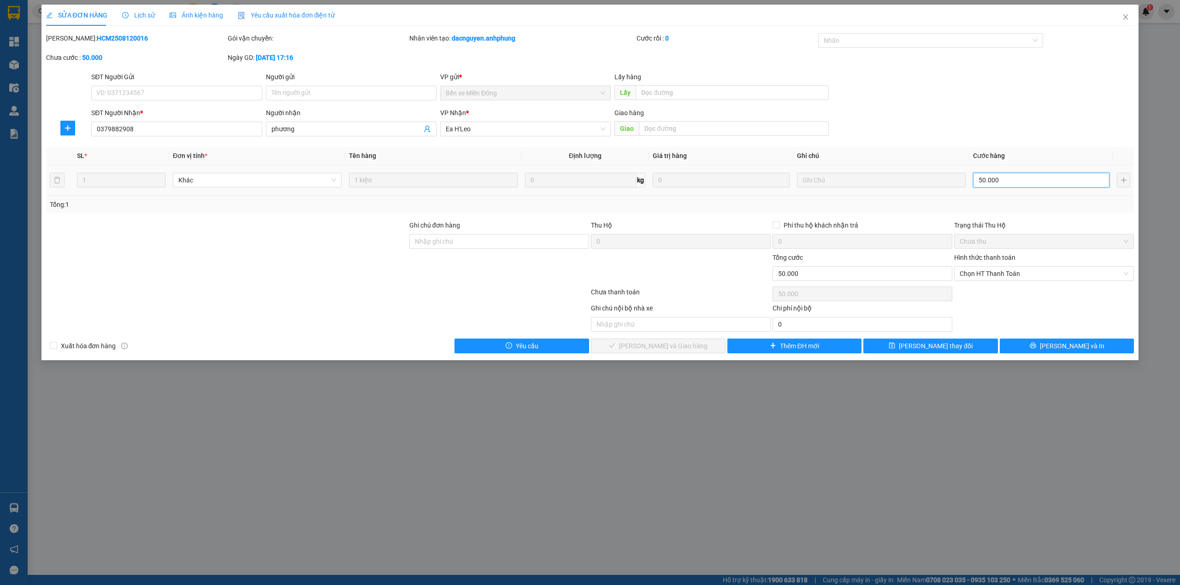
click at [1018, 184] on input "50.000" at bounding box center [1041, 180] width 136 height 15
type input "4"
type input "40"
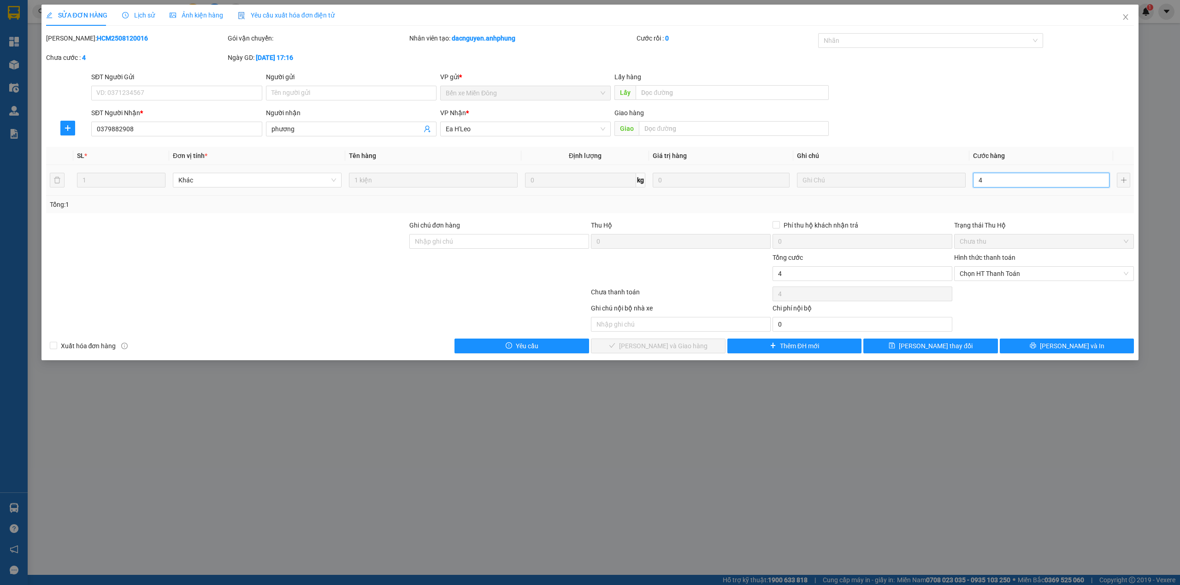
type input "40"
click at [1018, 273] on span "Chọn HT Thanh Toán" at bounding box center [1043, 274] width 169 height 14
type input "40"
type input "40.000"
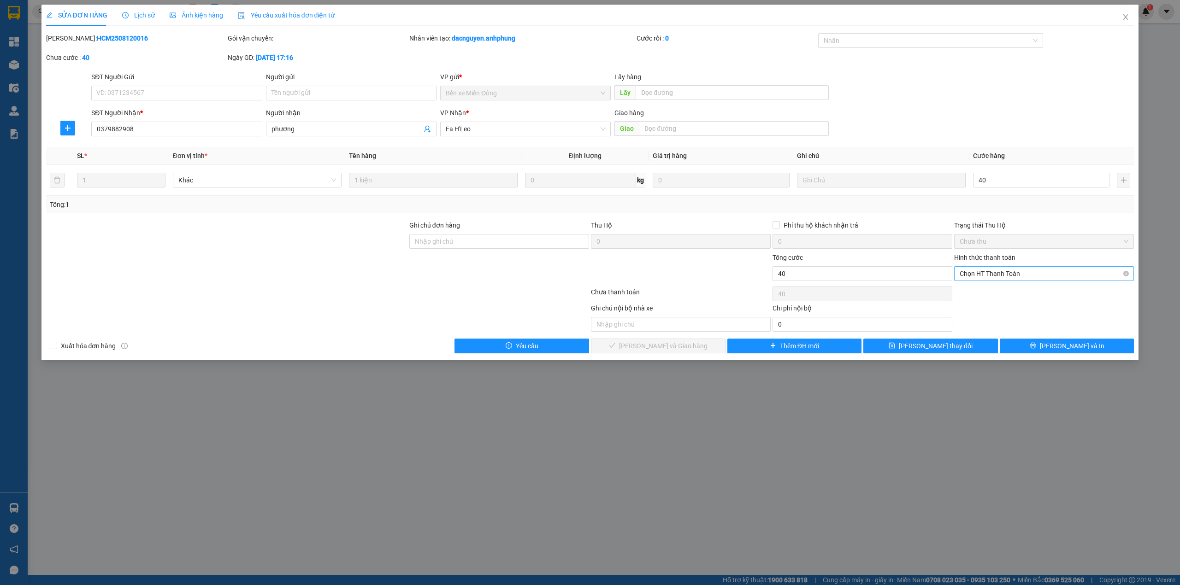
type input "40.000"
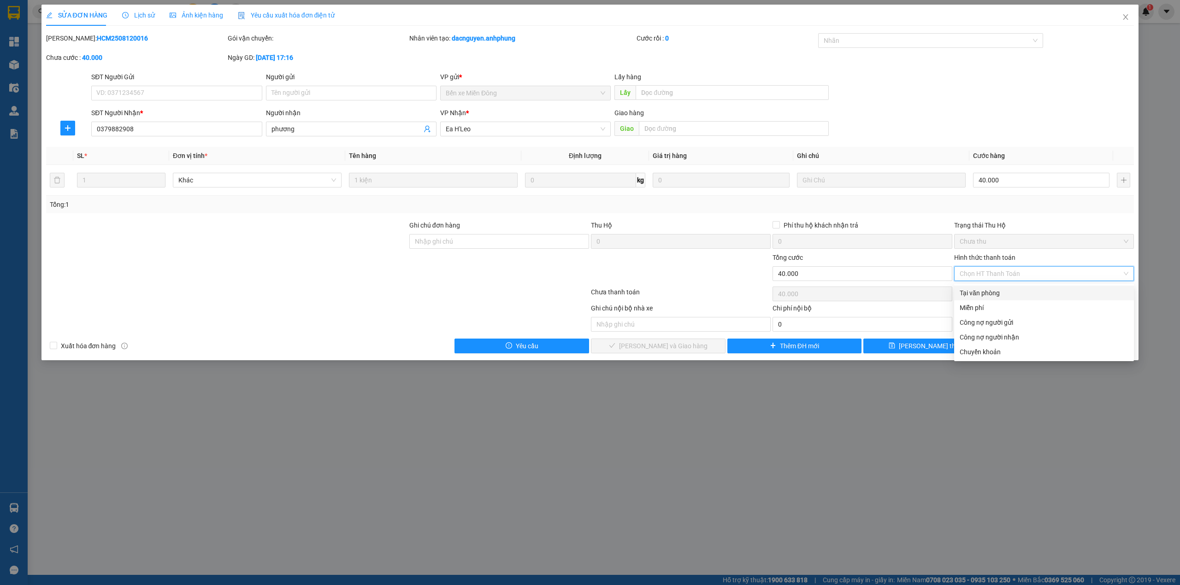
click at [994, 290] on div "Tại văn phòng" at bounding box center [1043, 293] width 169 height 10
type input "0"
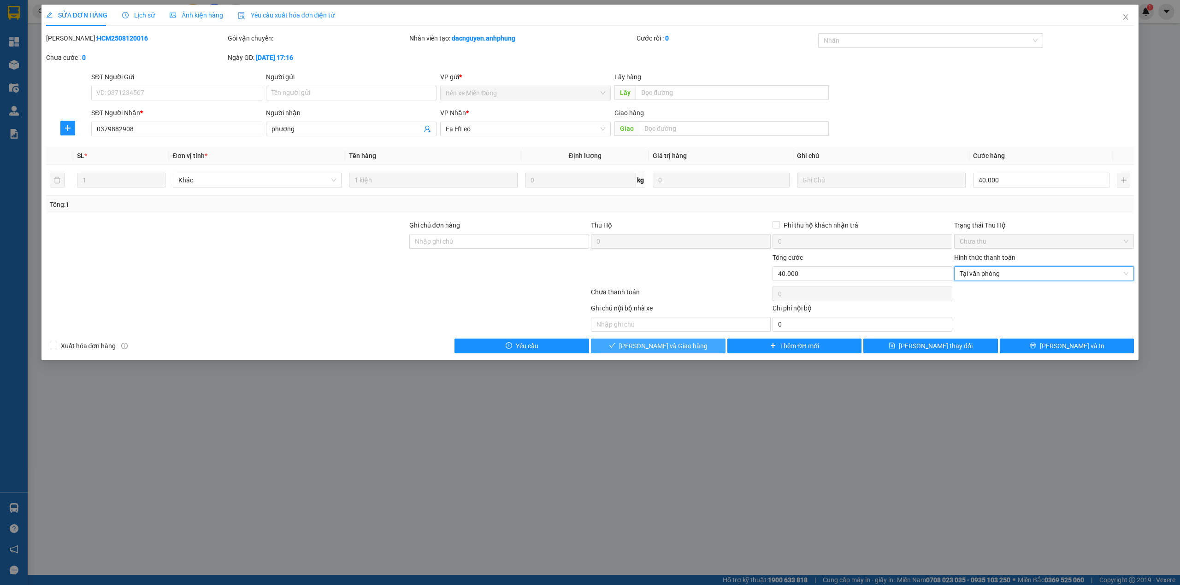
click at [706, 345] on button "[PERSON_NAME] và Giao hàng" at bounding box center [658, 346] width 135 height 15
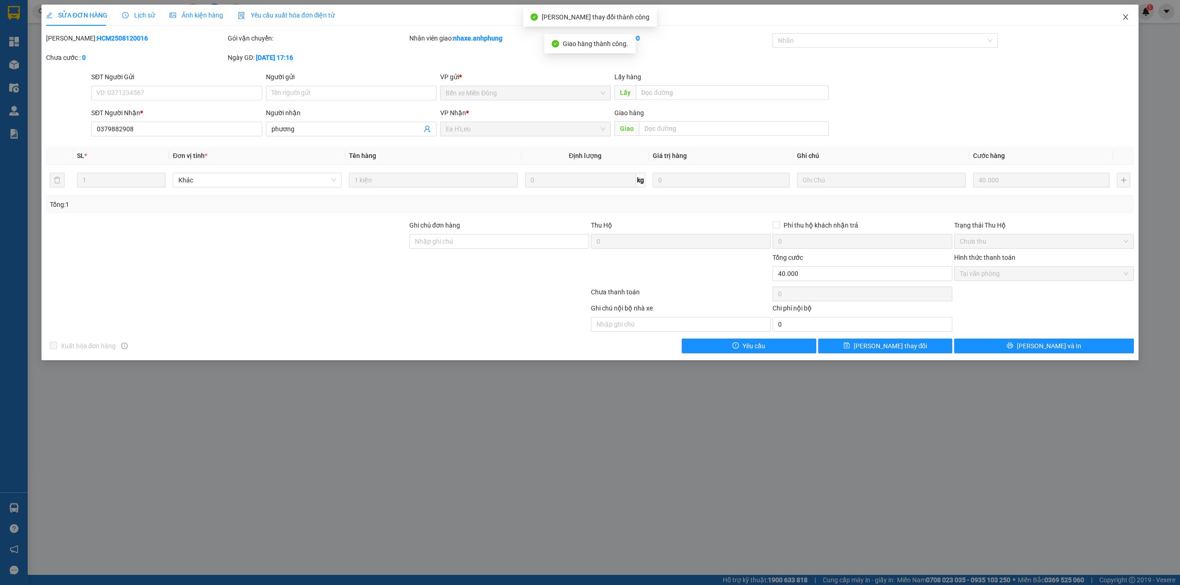
click at [1124, 18] on icon "close" at bounding box center [1124, 16] width 7 height 7
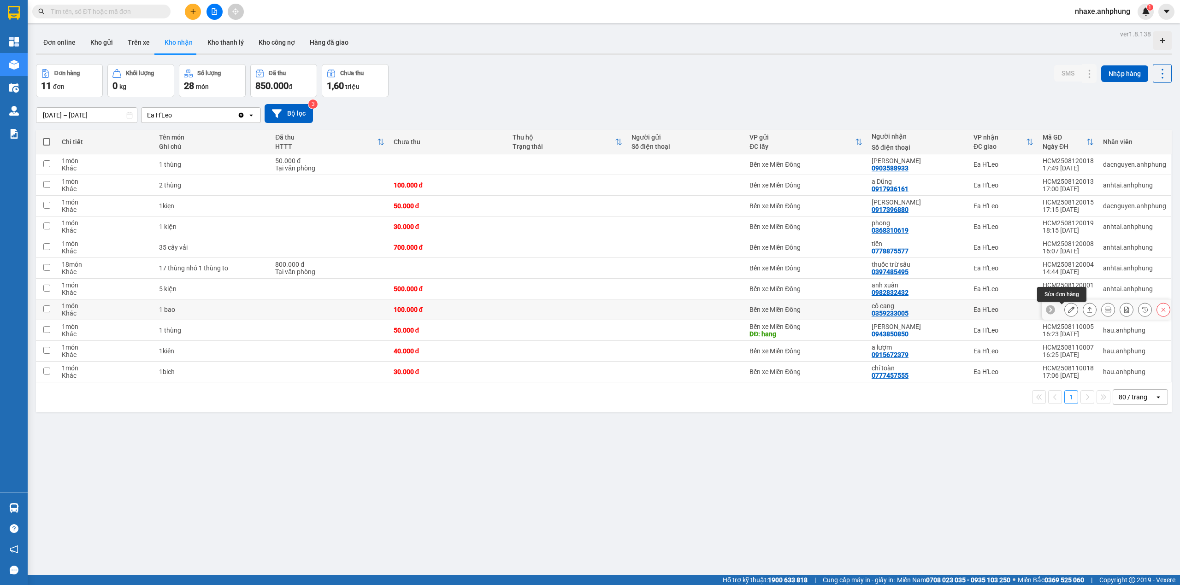
click at [1066, 313] on button at bounding box center [1070, 310] width 13 height 16
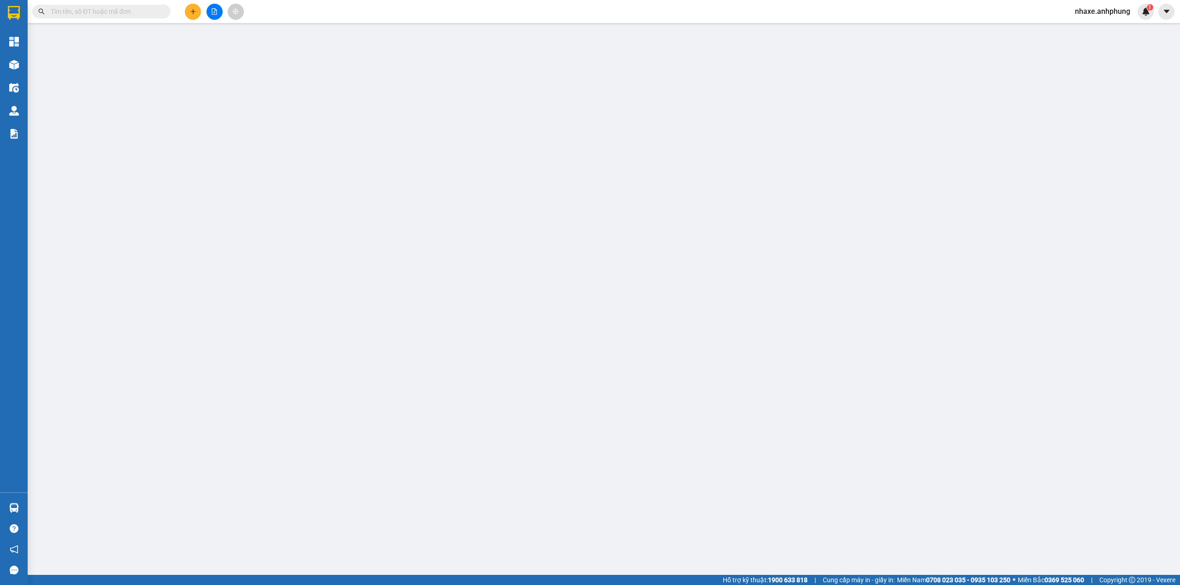
type input "0359233005"
type input "cô cang"
type input "100.000"
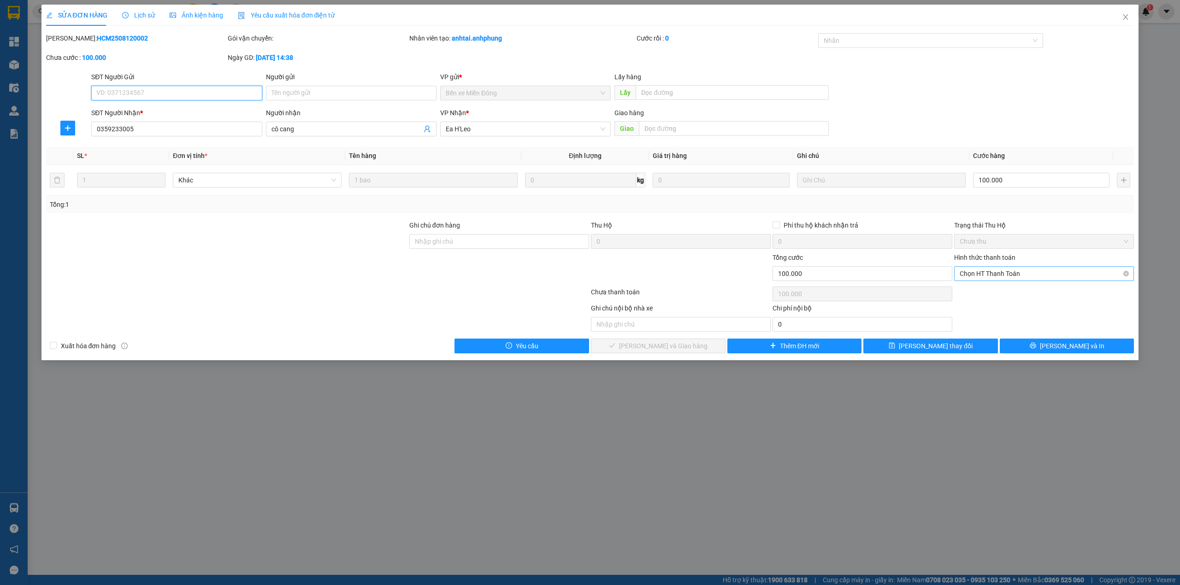
click at [1017, 273] on span "Chọn HT Thanh Toán" at bounding box center [1043, 274] width 169 height 14
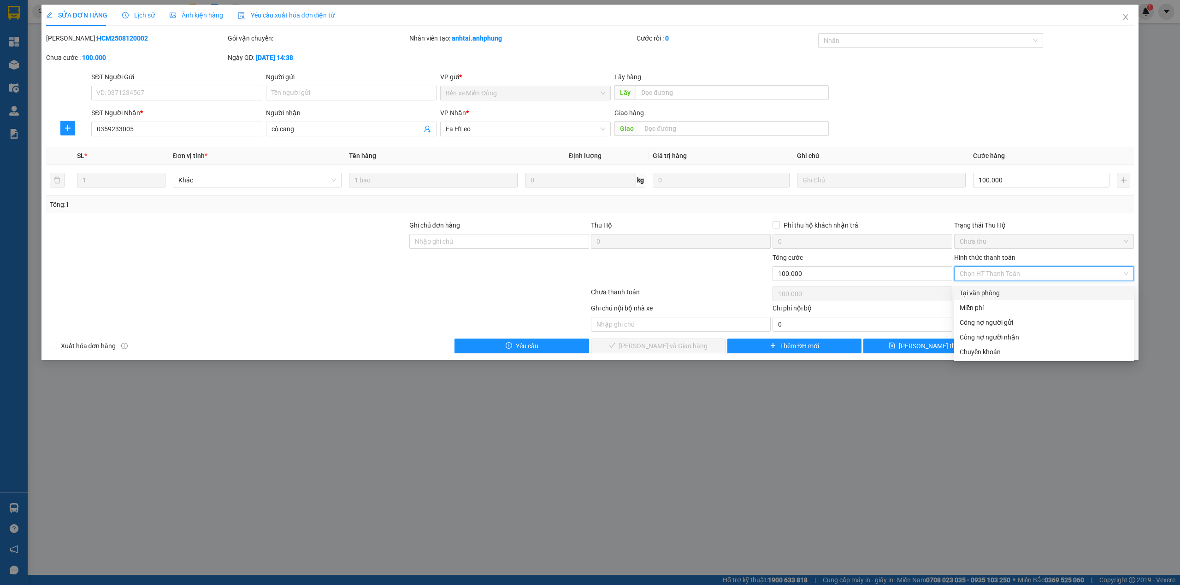
click at [998, 291] on div "Tại văn phòng" at bounding box center [1043, 293] width 169 height 10
type input "0"
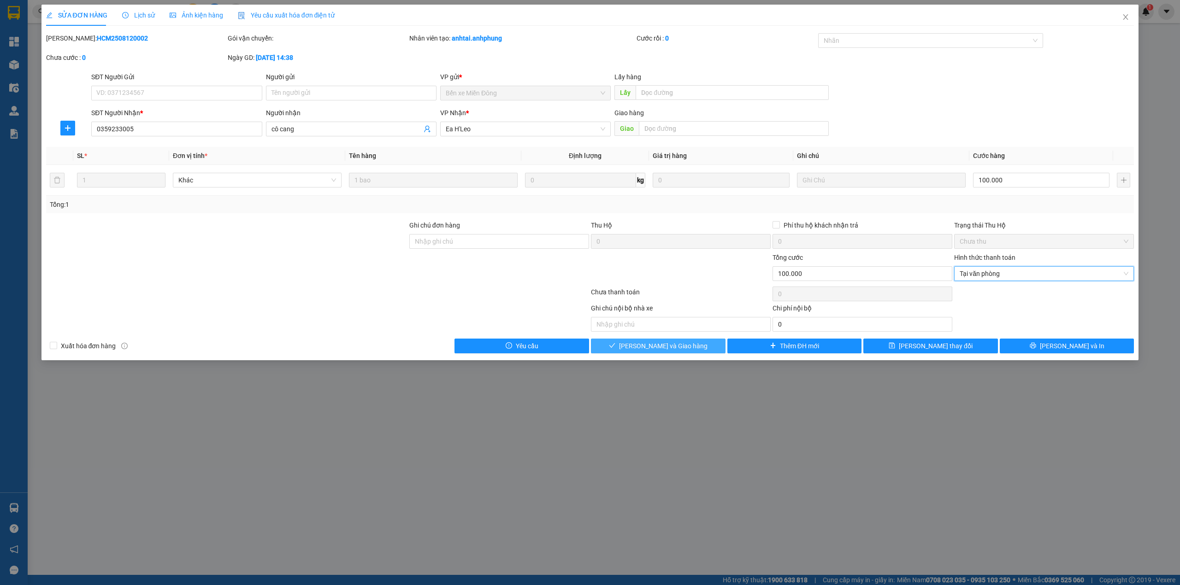
click at [679, 346] on span "[PERSON_NAME] và Giao hàng" at bounding box center [663, 346] width 88 height 10
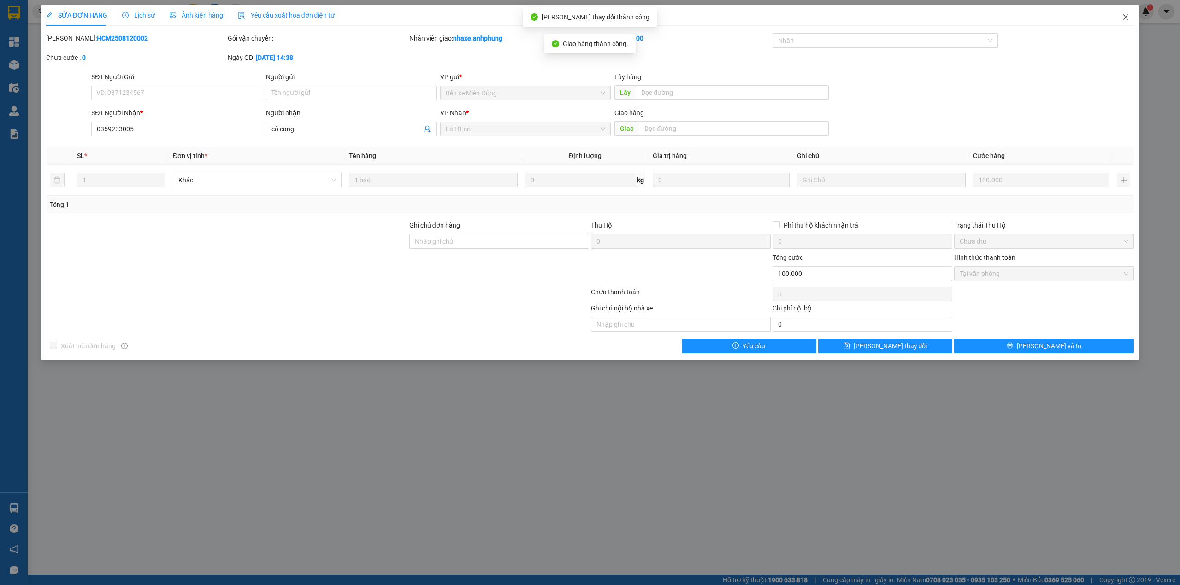
click at [1128, 15] on icon "close" at bounding box center [1124, 16] width 7 height 7
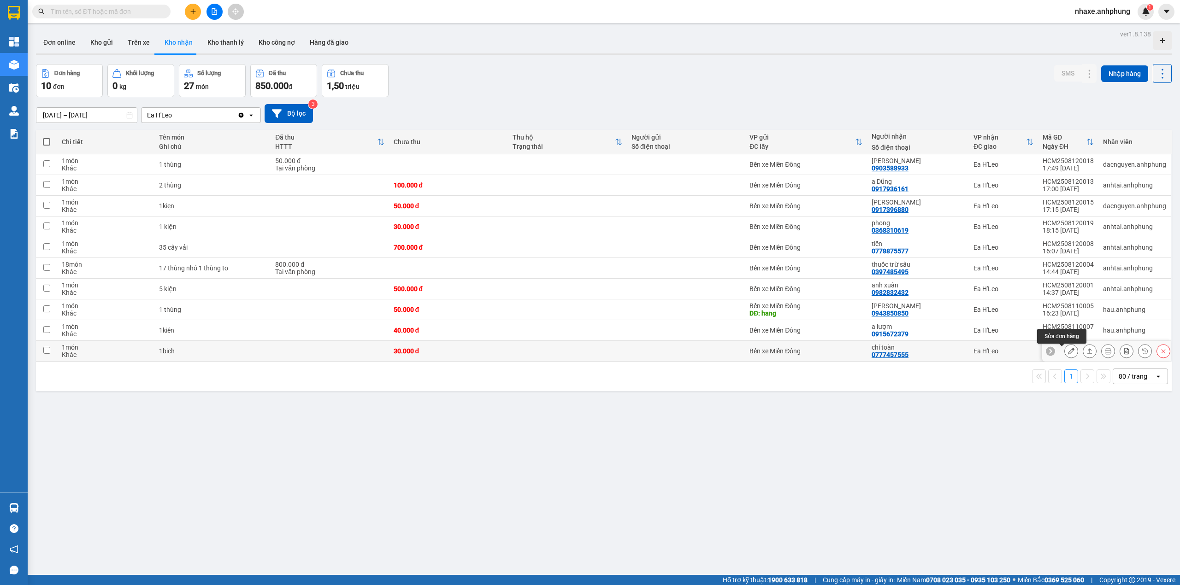
click at [1068, 354] on icon at bounding box center [1071, 351] width 6 height 6
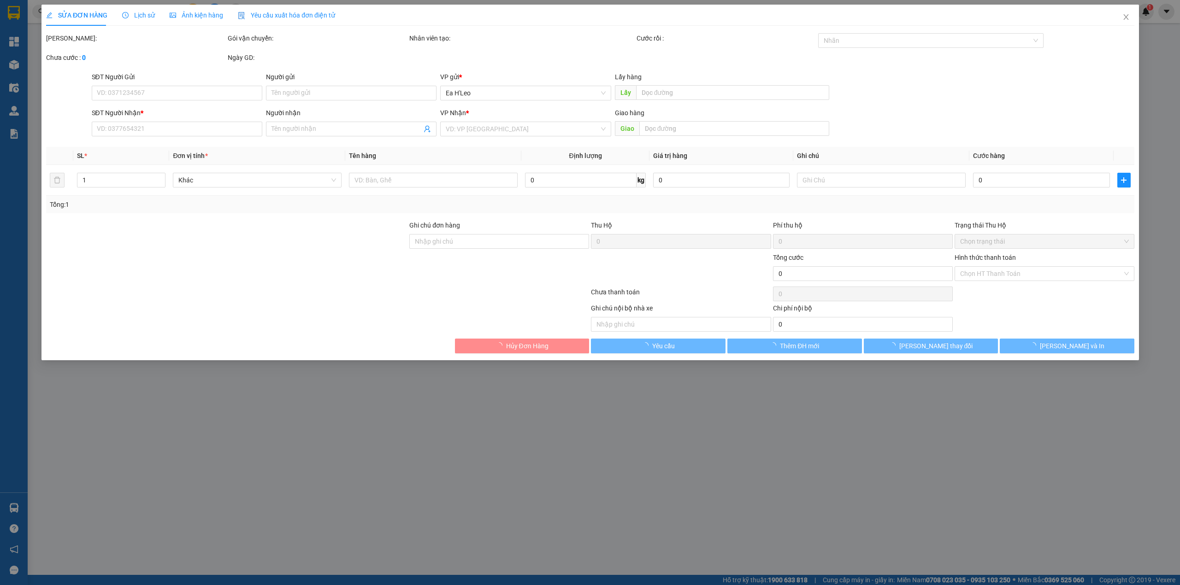
type input "0777457555"
type input "chí toàn"
type input "30.000"
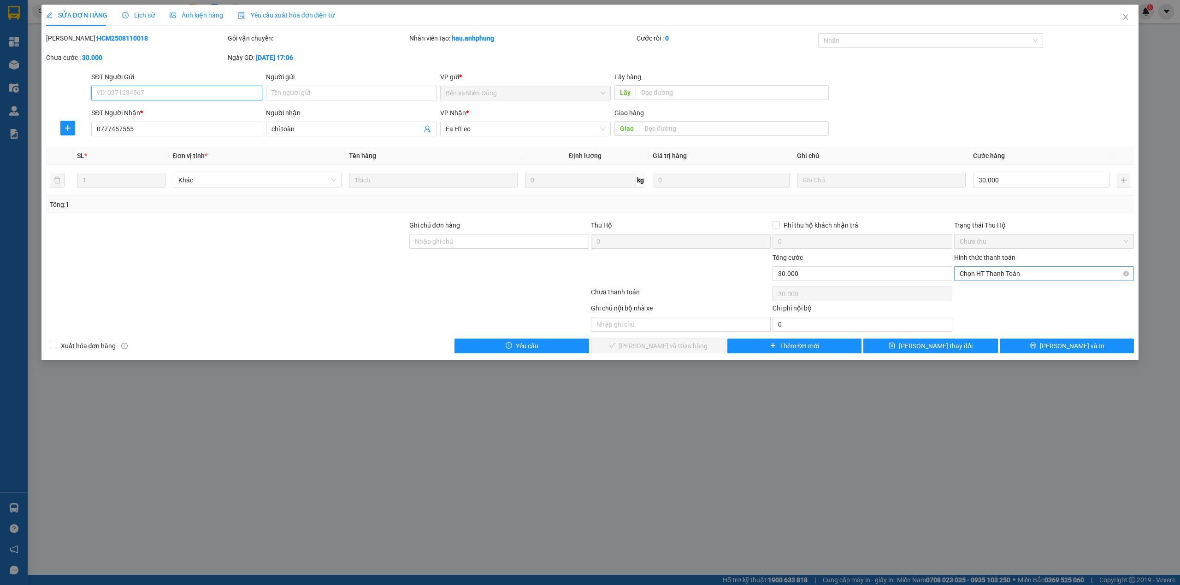
click at [998, 273] on span "Chọn HT Thanh Toán" at bounding box center [1043, 274] width 169 height 14
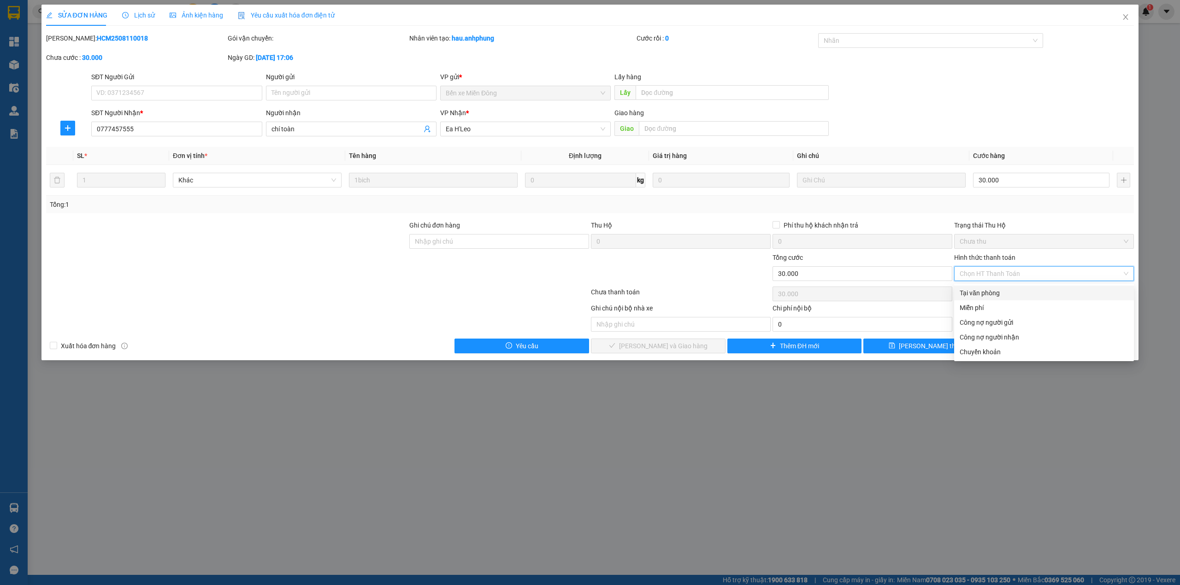
click at [988, 288] on div "Tại văn phòng" at bounding box center [1043, 293] width 169 height 10
type input "0"
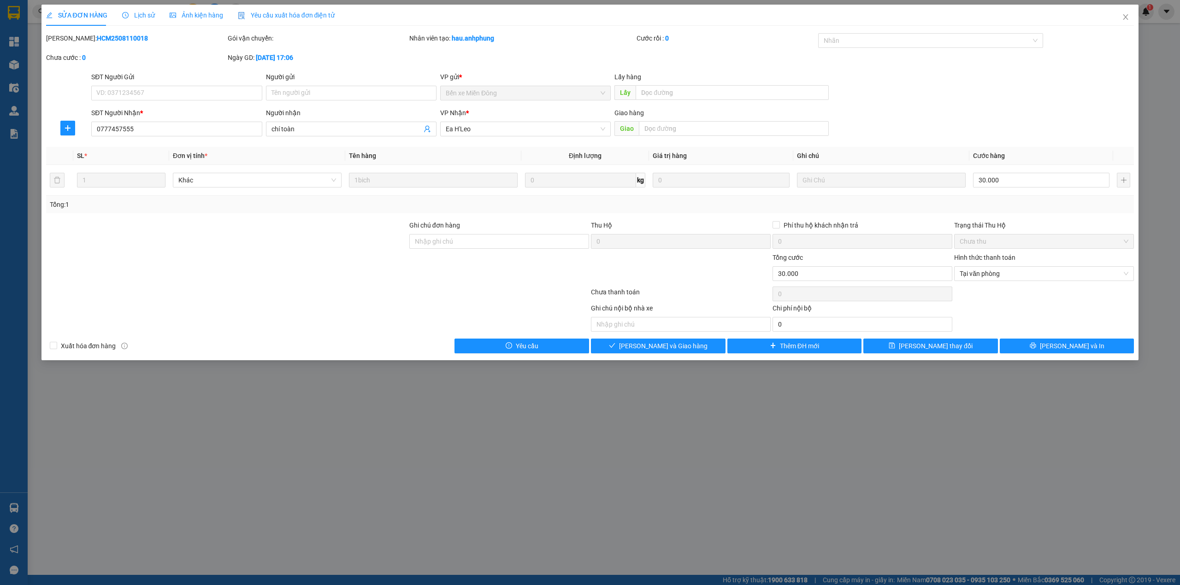
click at [988, 288] on div at bounding box center [1044, 294] width 182 height 18
click at [677, 346] on span "[PERSON_NAME] và Giao hàng" at bounding box center [663, 346] width 88 height 10
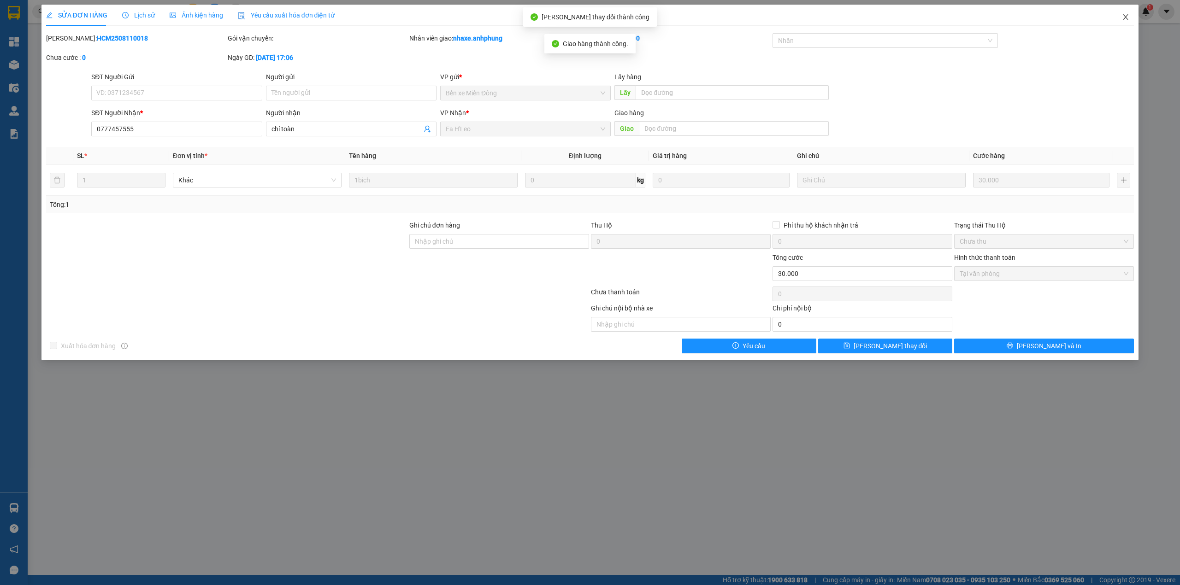
click at [1124, 20] on icon "close" at bounding box center [1124, 16] width 7 height 7
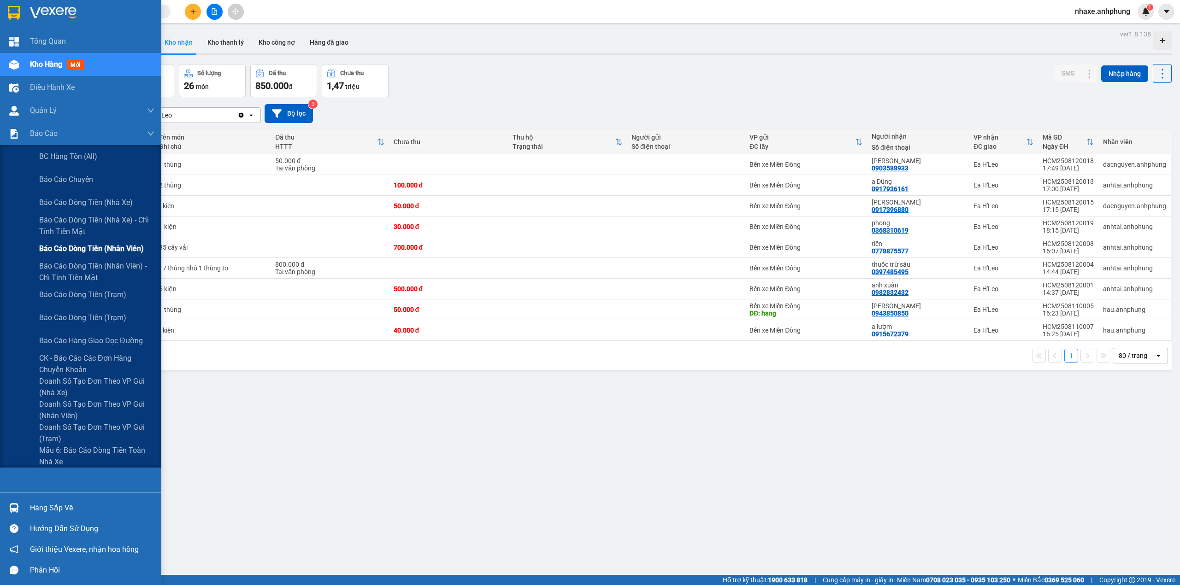
click at [106, 244] on span "Báo cáo dòng tiền (nhân viên)" at bounding box center [91, 249] width 105 height 12
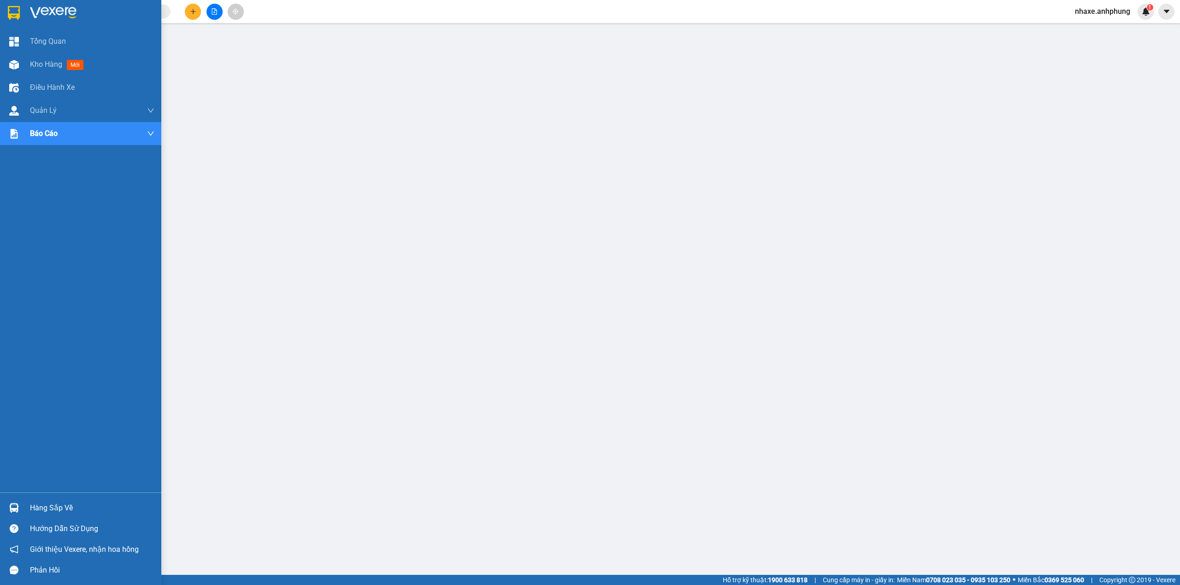
click at [50, 11] on img at bounding box center [53, 13] width 47 height 14
